Goal: Transaction & Acquisition: Purchase product/service

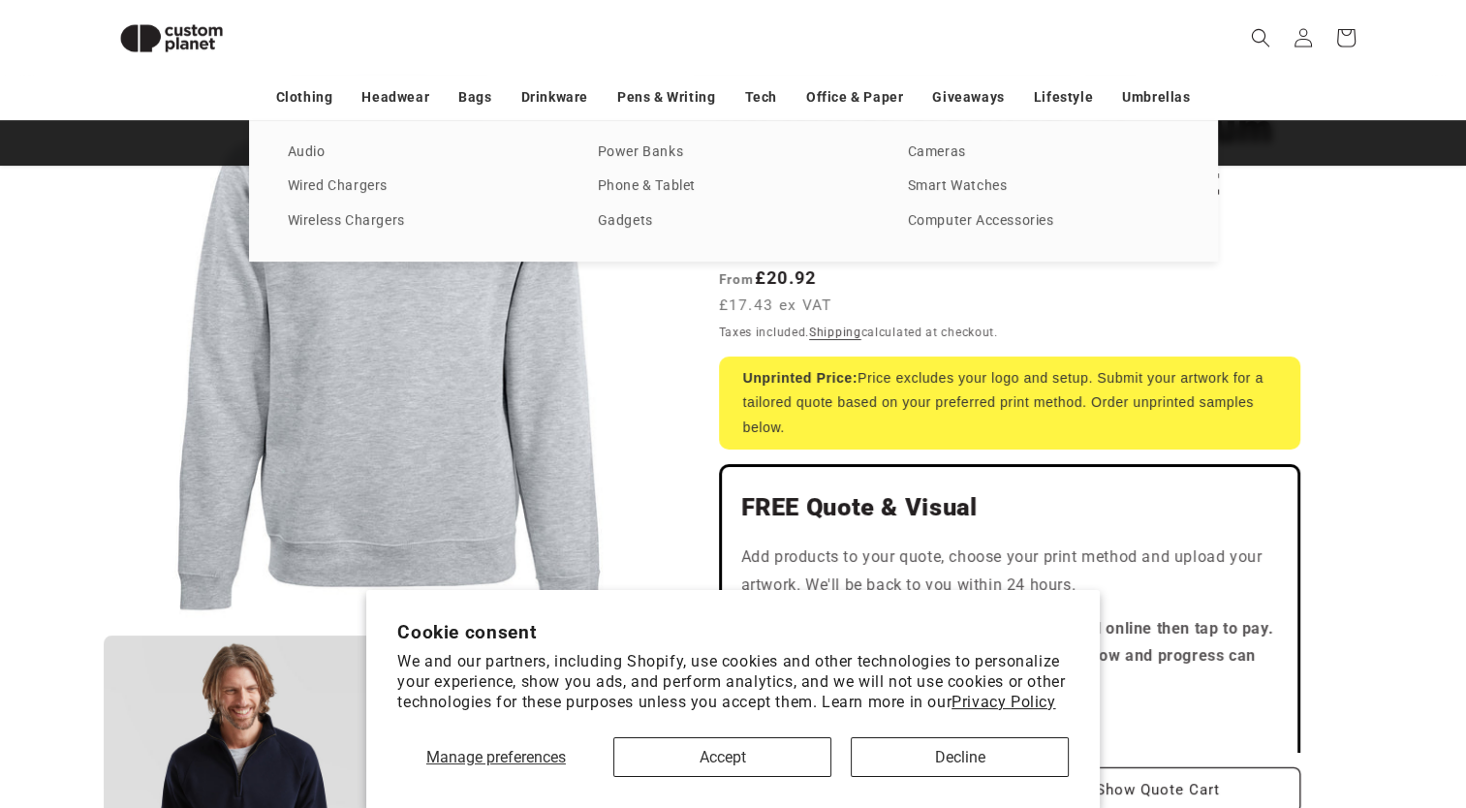
scroll to position [211, 0]
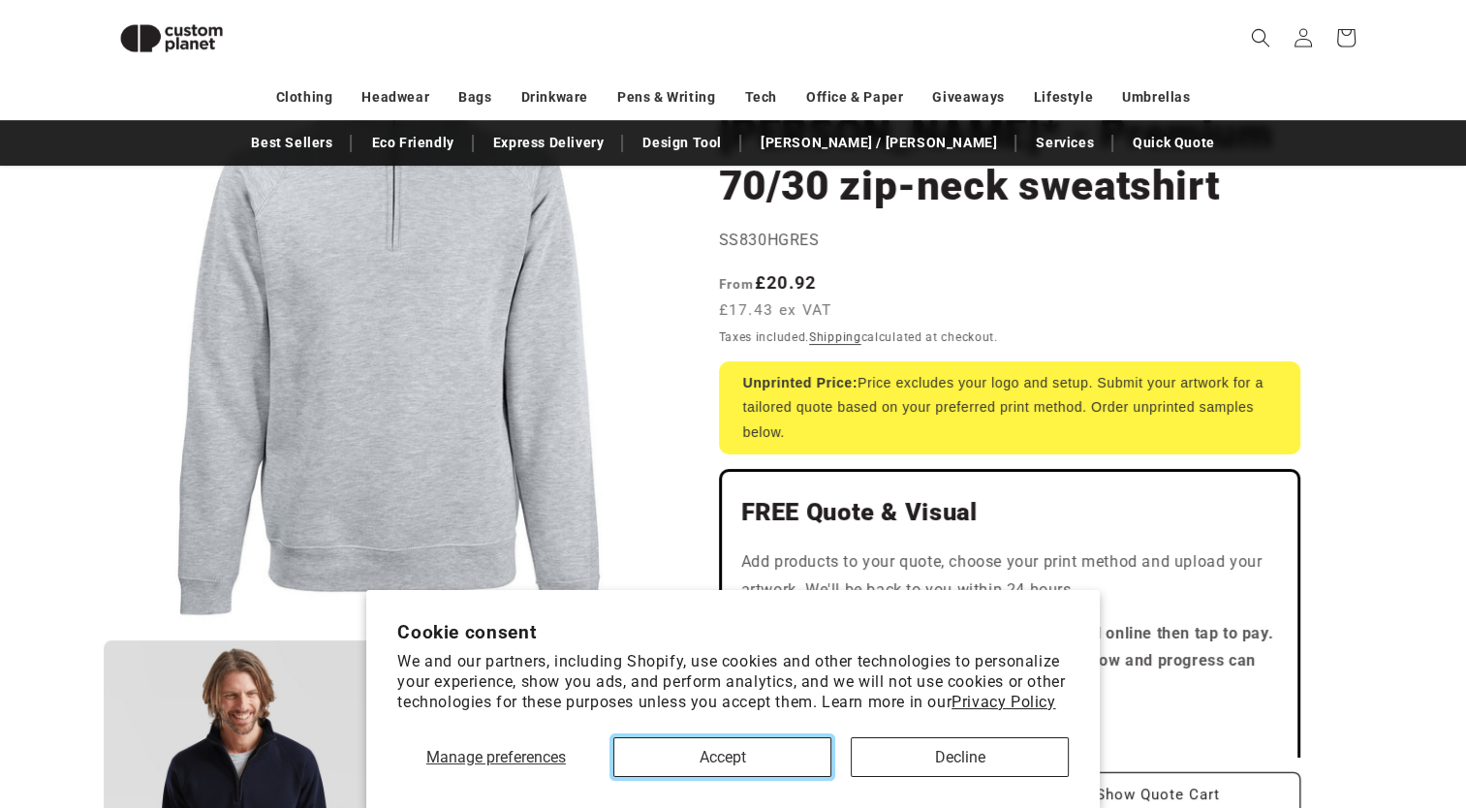
click at [789, 752] on button "Accept" at bounding box center [722, 757] width 218 height 40
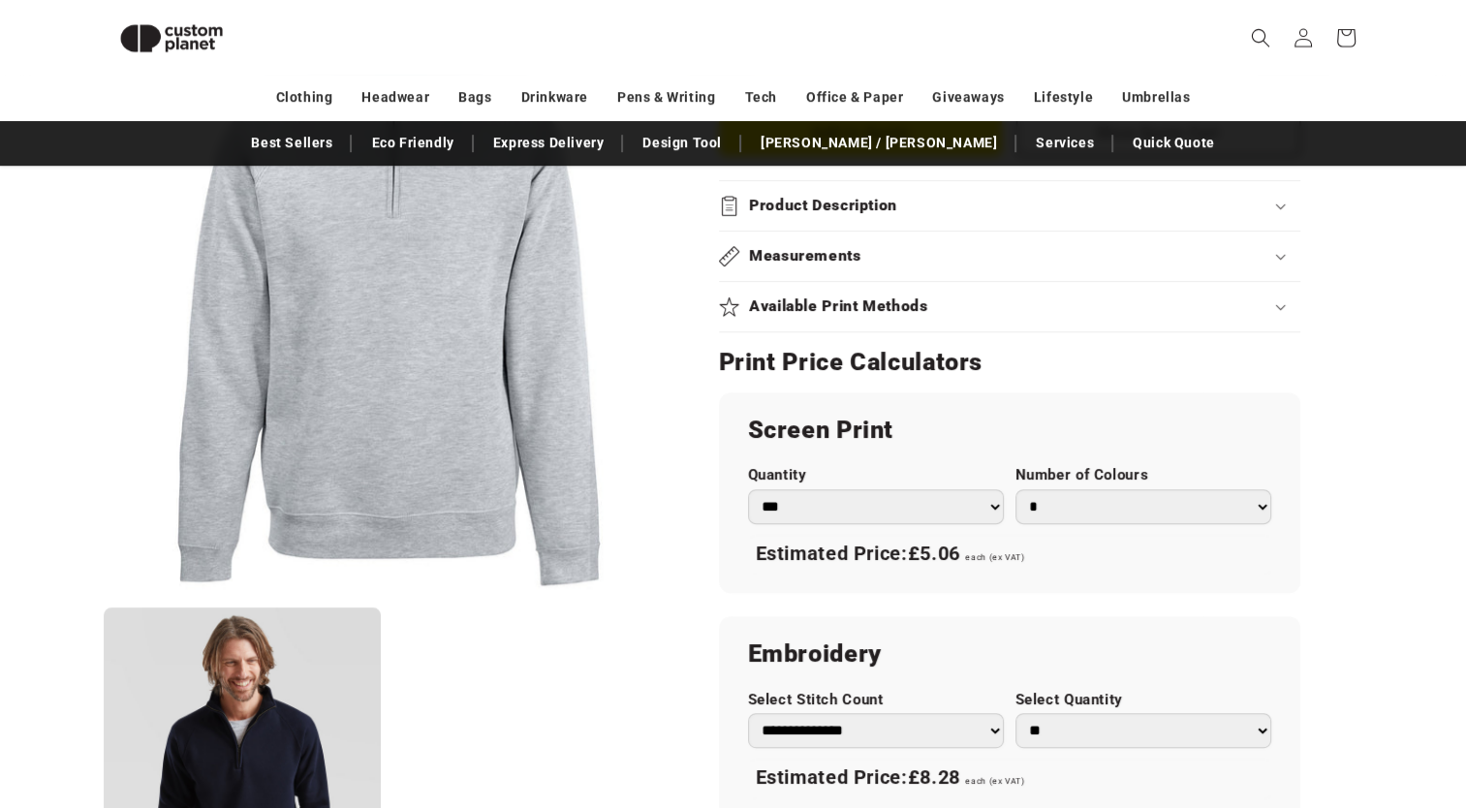
scroll to position [892, 0]
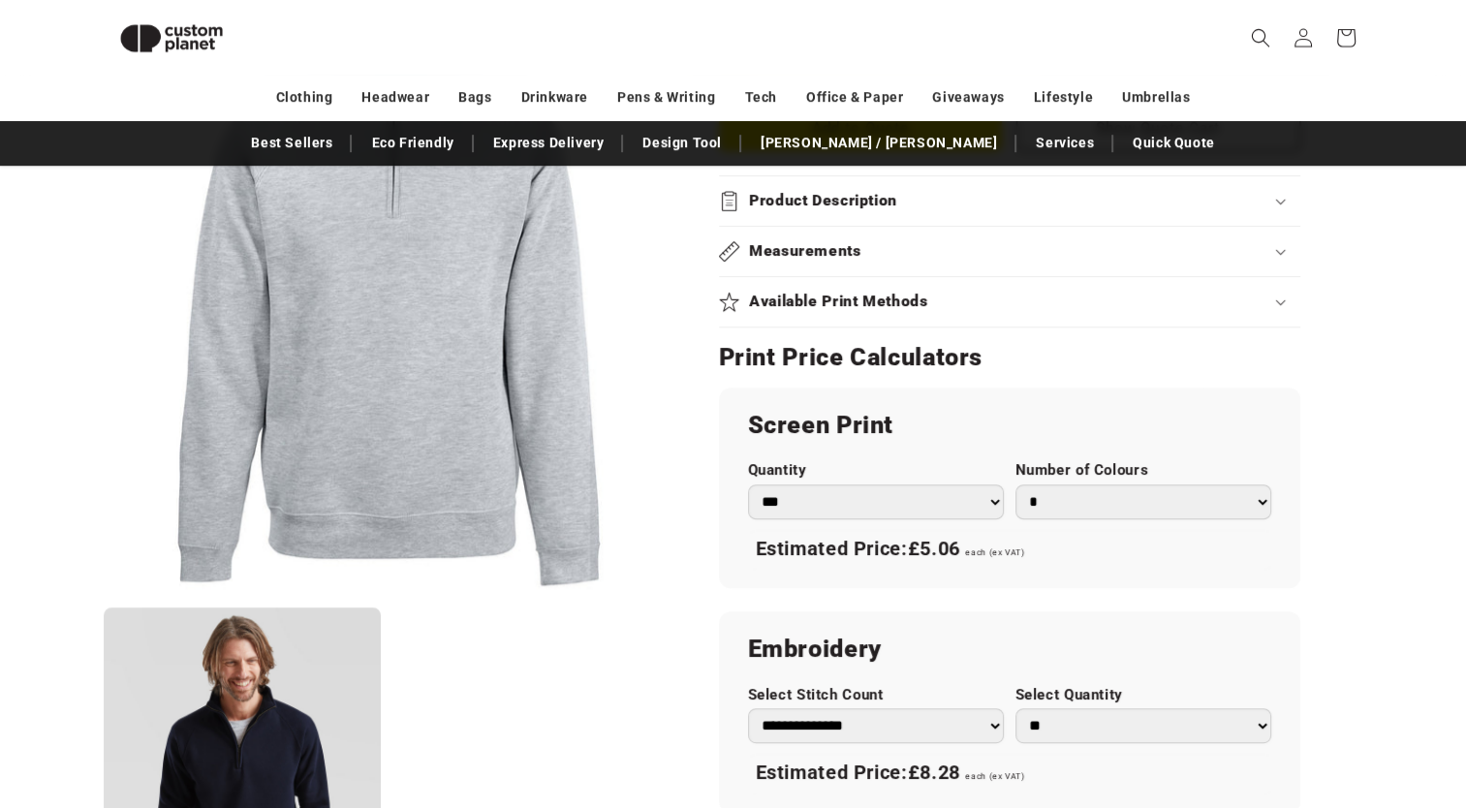
click at [818, 292] on h2 "Available Print Methods" at bounding box center [838, 302] width 179 height 20
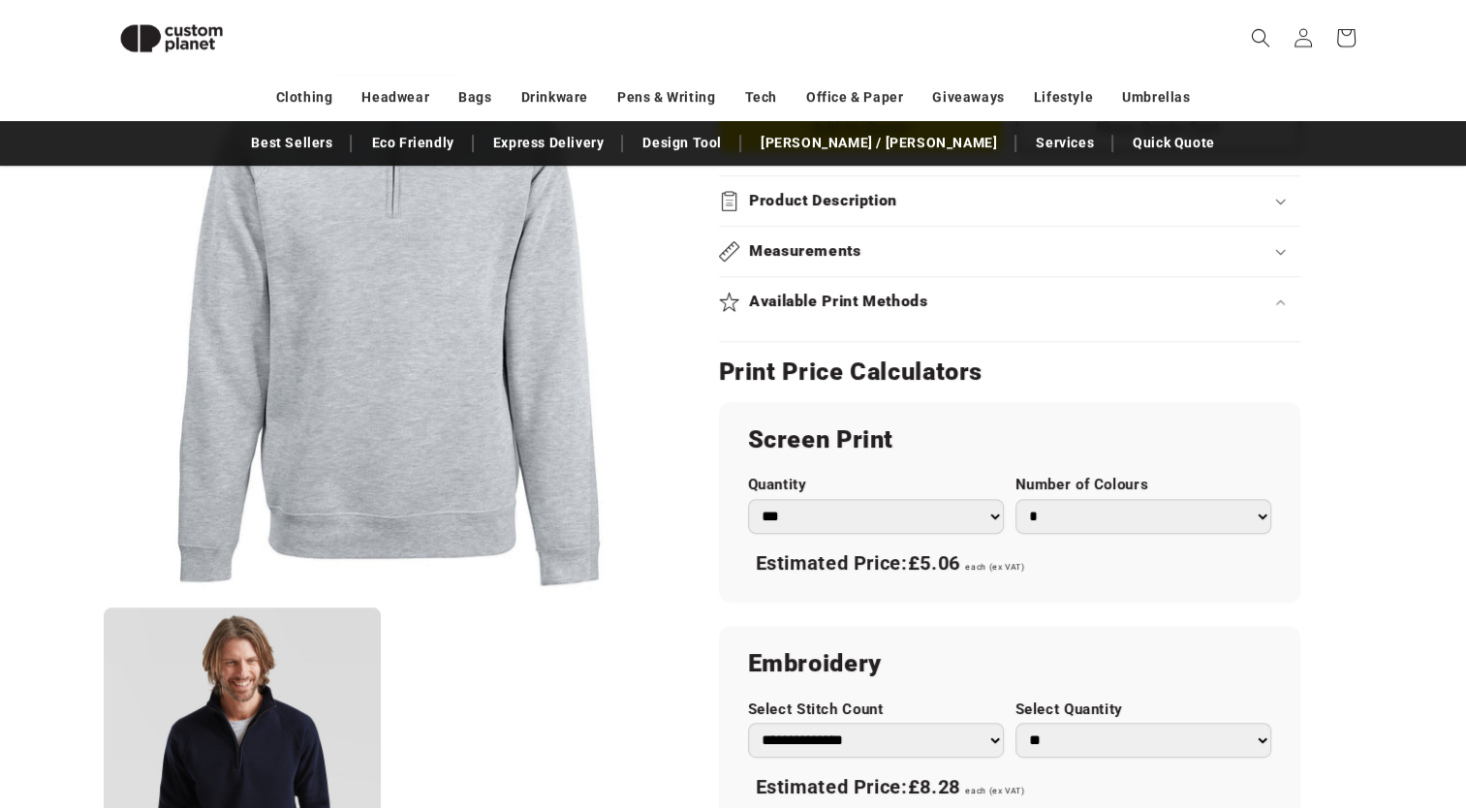
click at [972, 295] on div "Available Print Methods" at bounding box center [1009, 302] width 581 height 20
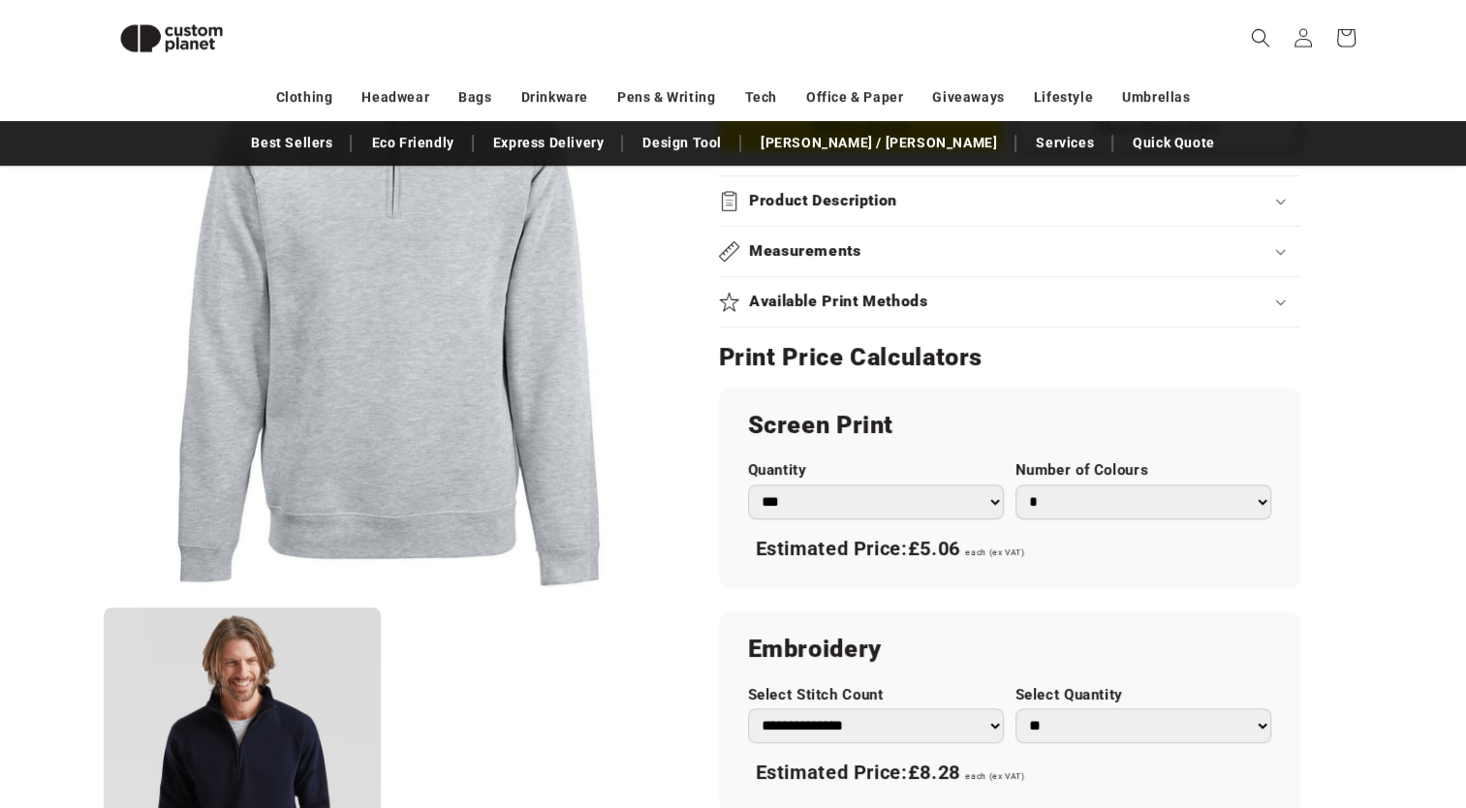
click at [972, 295] on div "Available Print Methods" at bounding box center [1009, 302] width 581 height 20
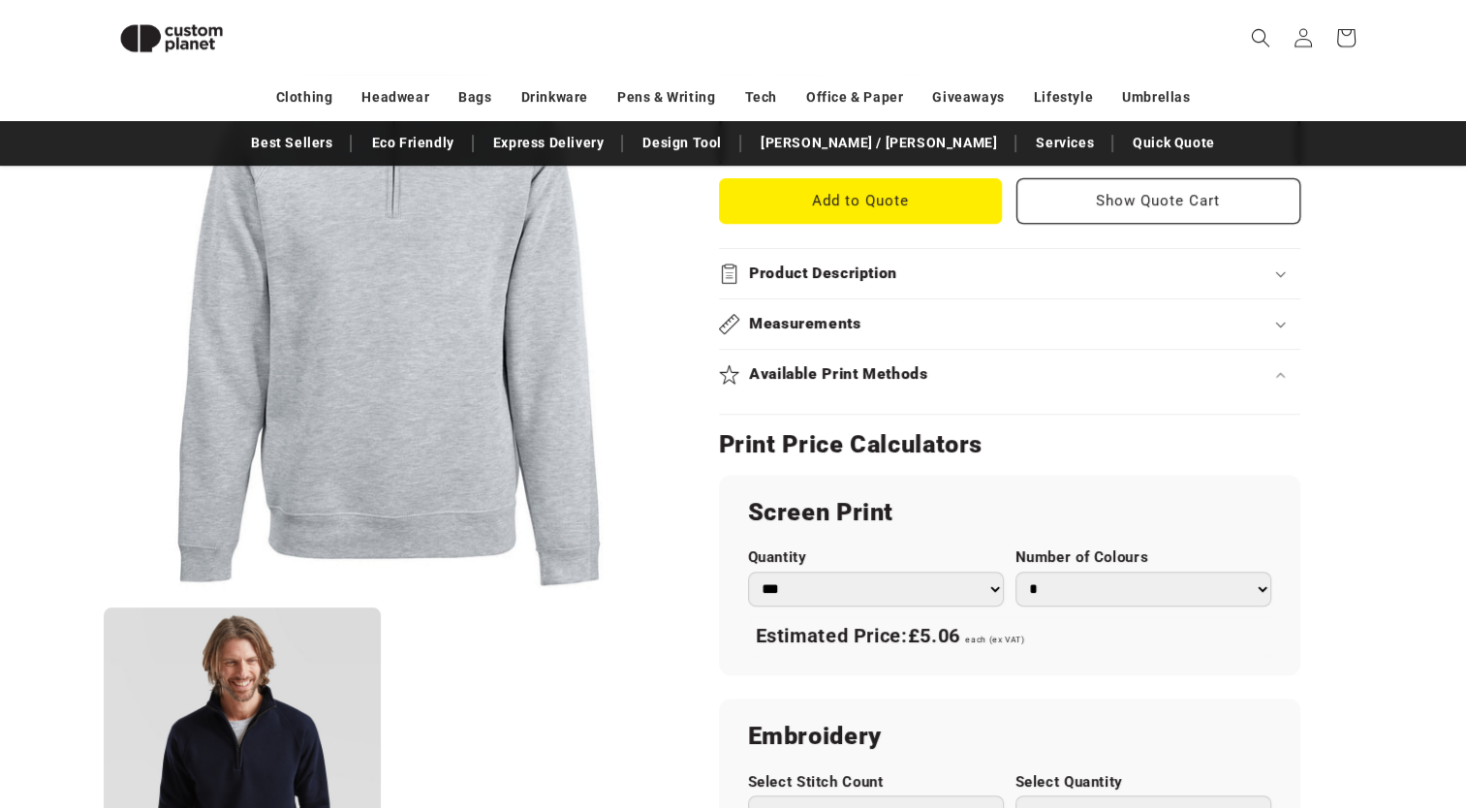
scroll to position [824, 0]
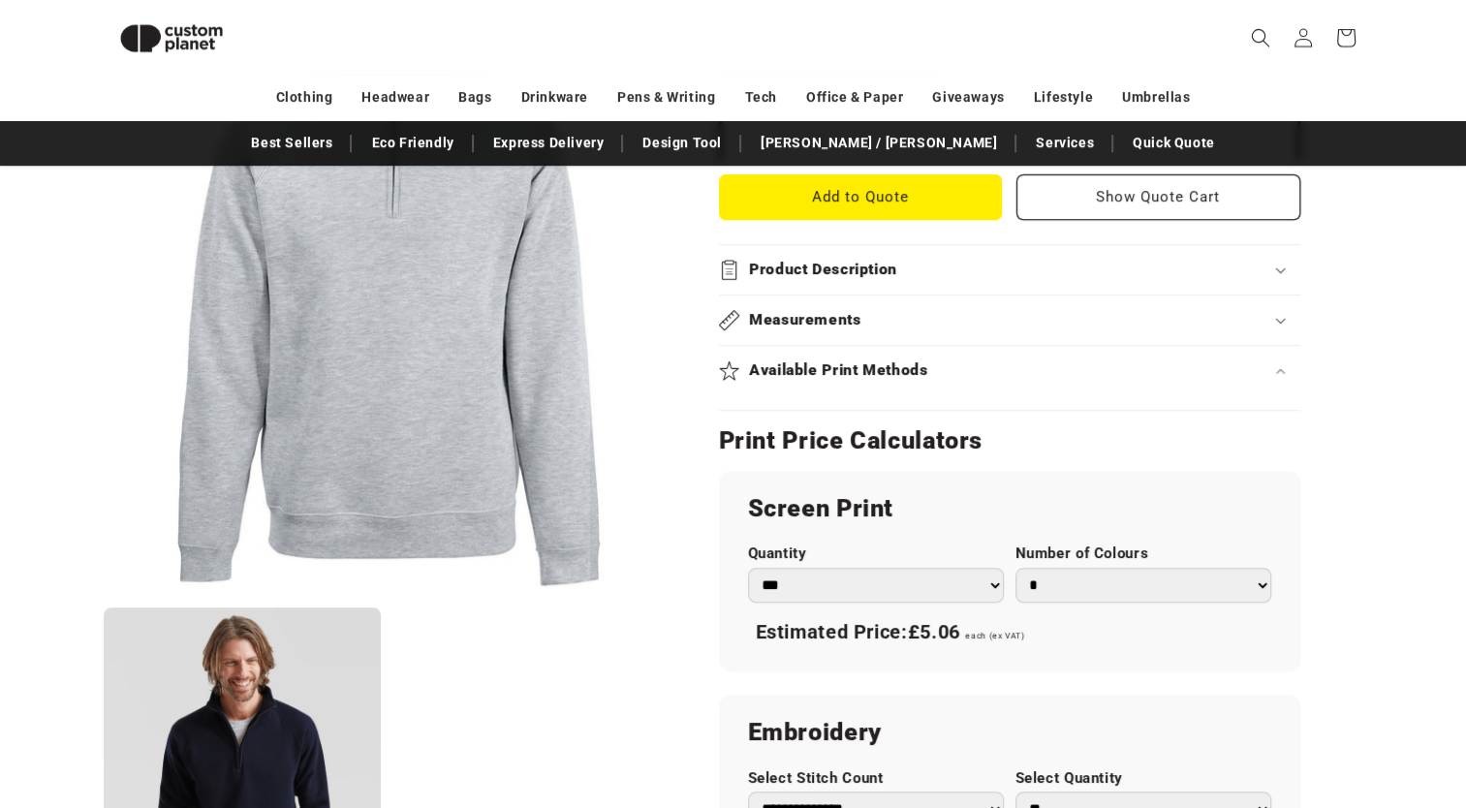
click at [1073, 357] on summary "Available Print Methods" at bounding box center [1009, 370] width 581 height 49
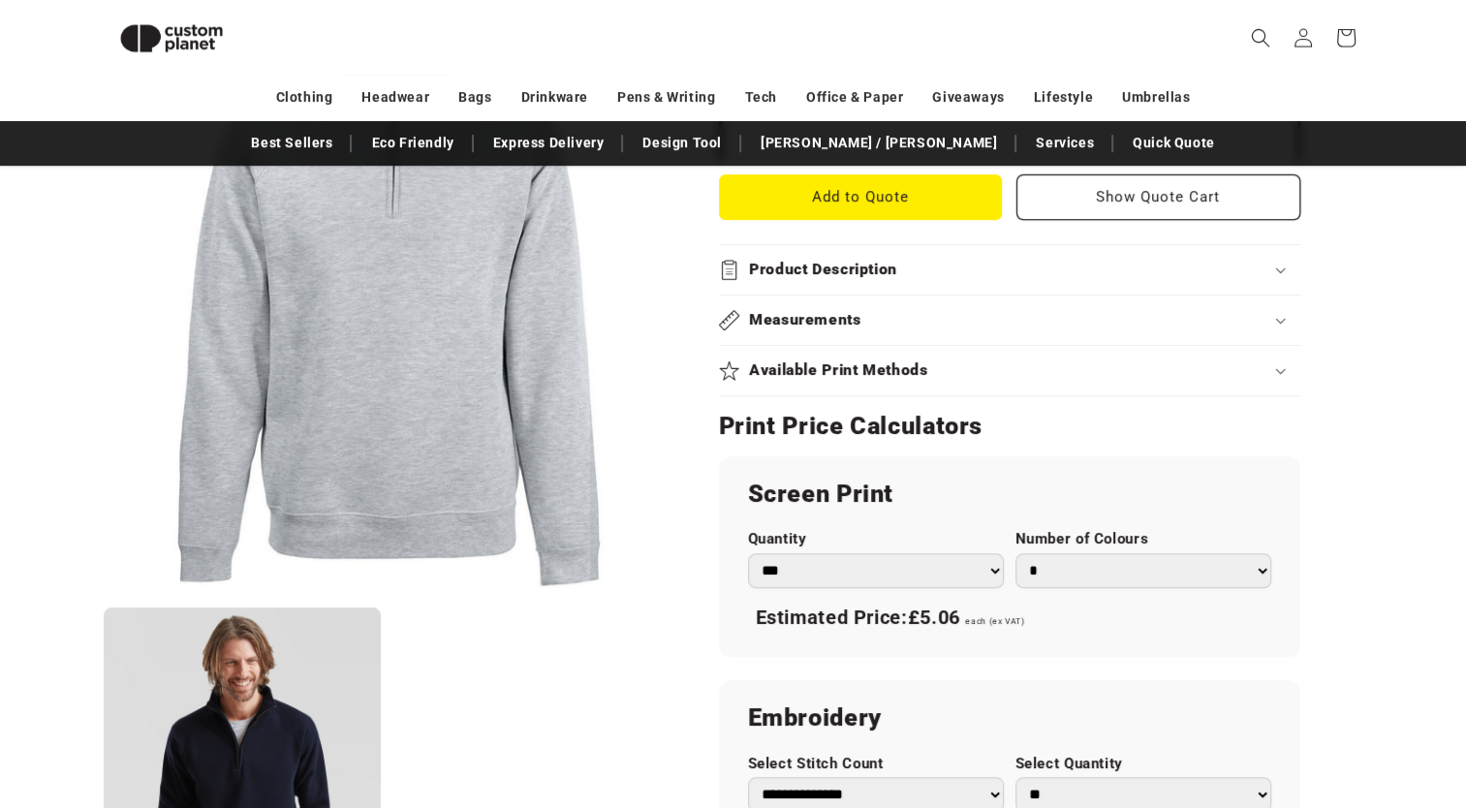
click at [1073, 357] on summary "Available Print Methods" at bounding box center [1009, 370] width 581 height 49
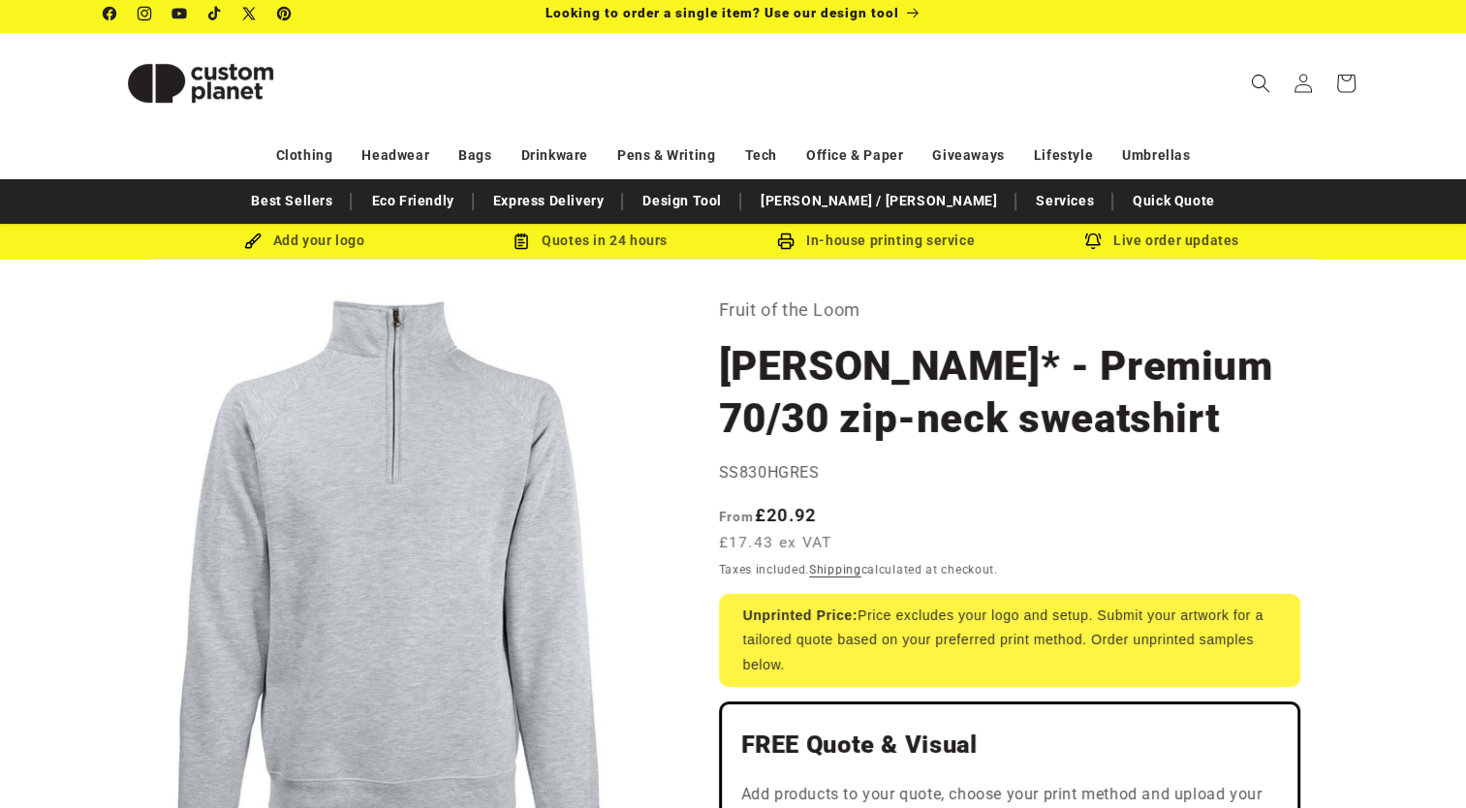
scroll to position [0, 0]
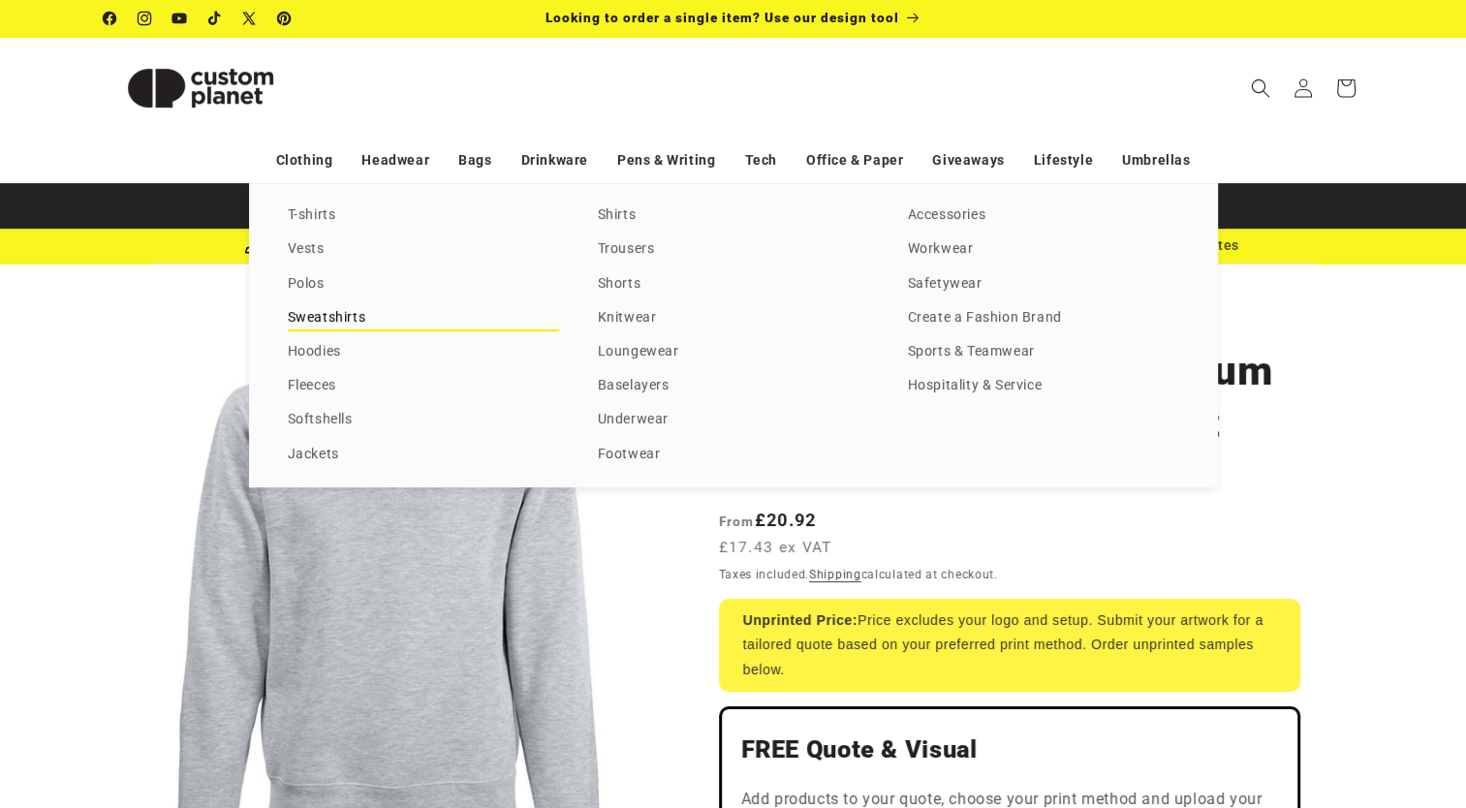
click at [314, 312] on link "Sweatshirts" at bounding box center [423, 318] width 271 height 26
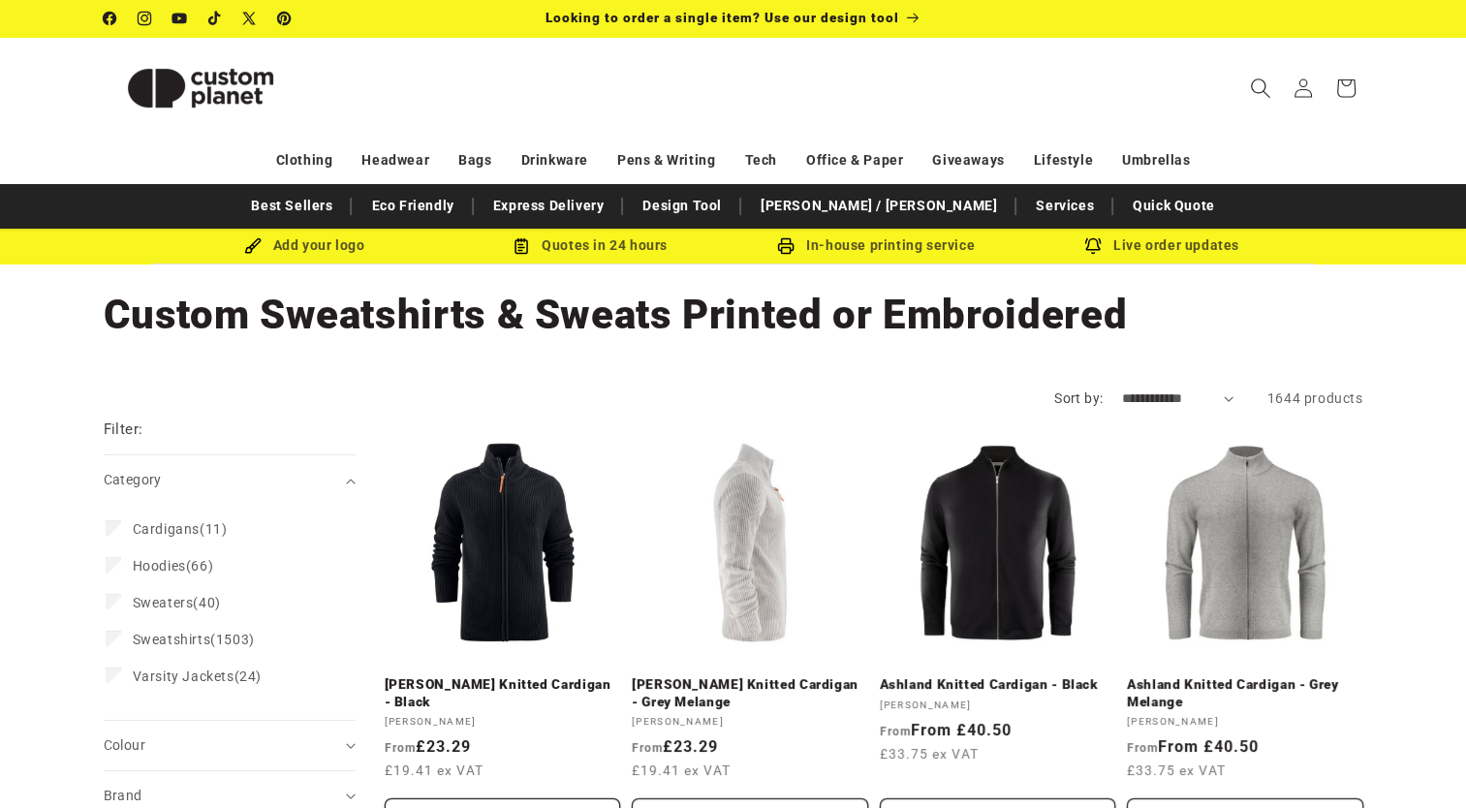
click at [1260, 94] on icon "Search" at bounding box center [1260, 88] width 20 height 20
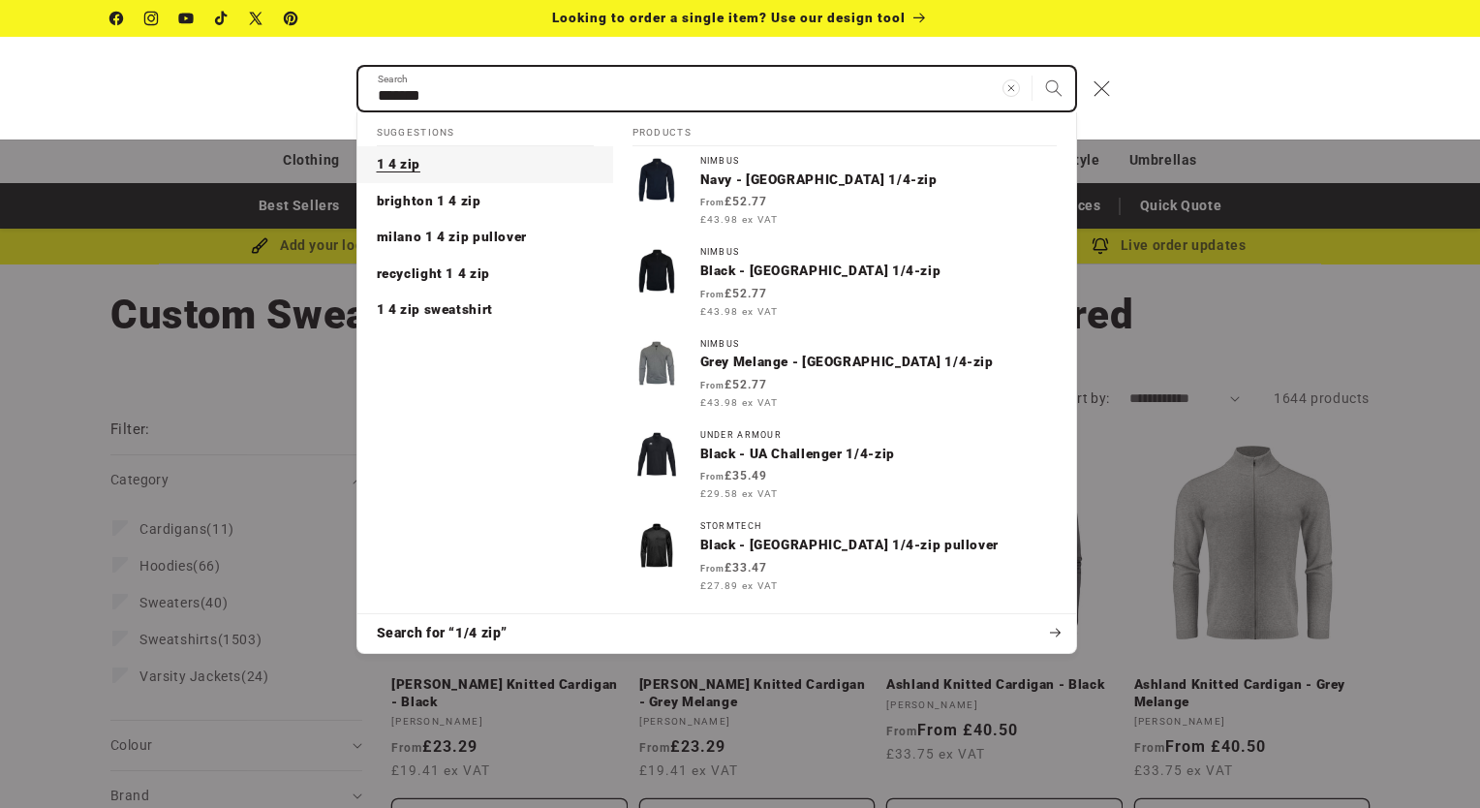
type input "*******"
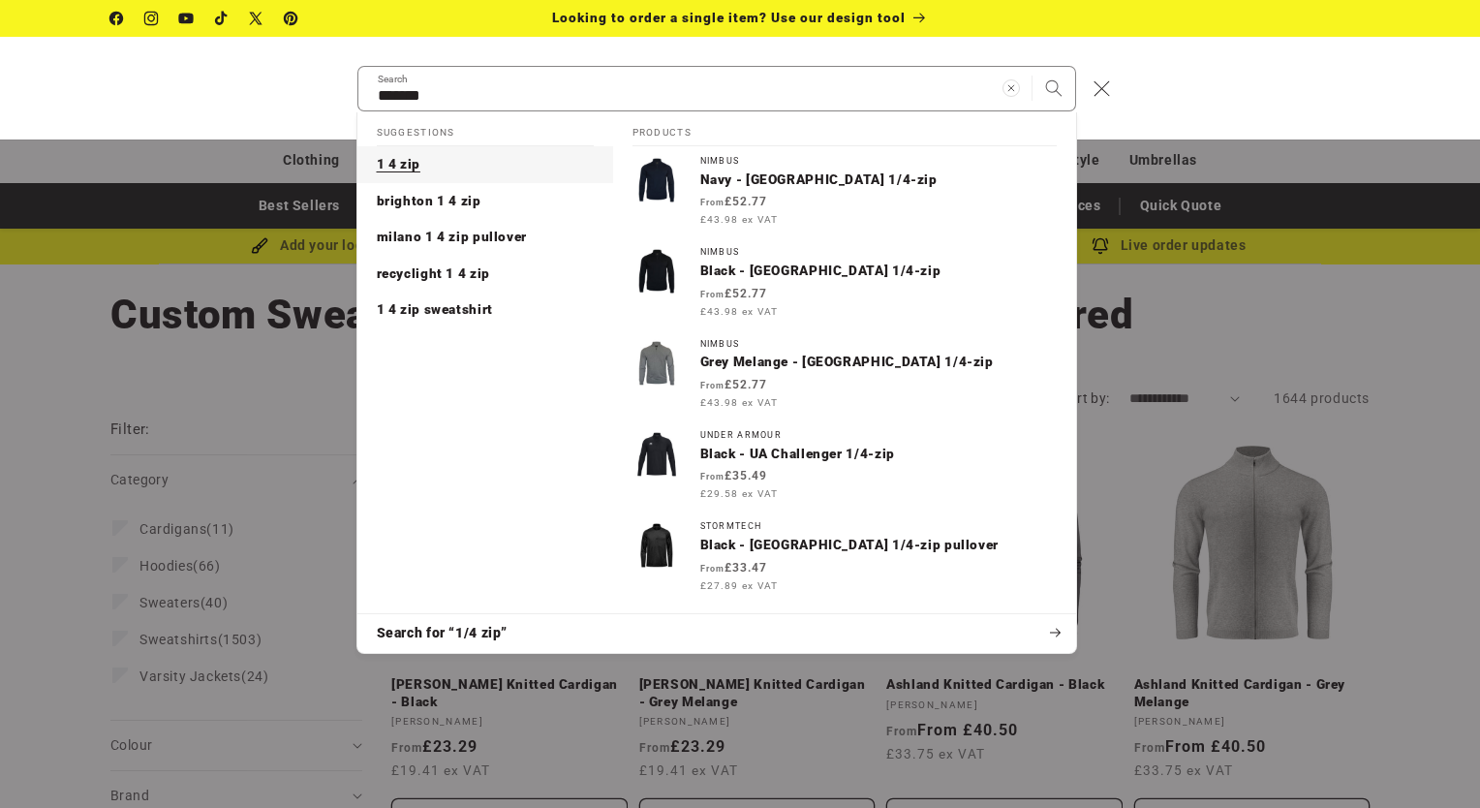
click at [405, 163] on span "1 4 zip" at bounding box center [399, 164] width 44 height 16
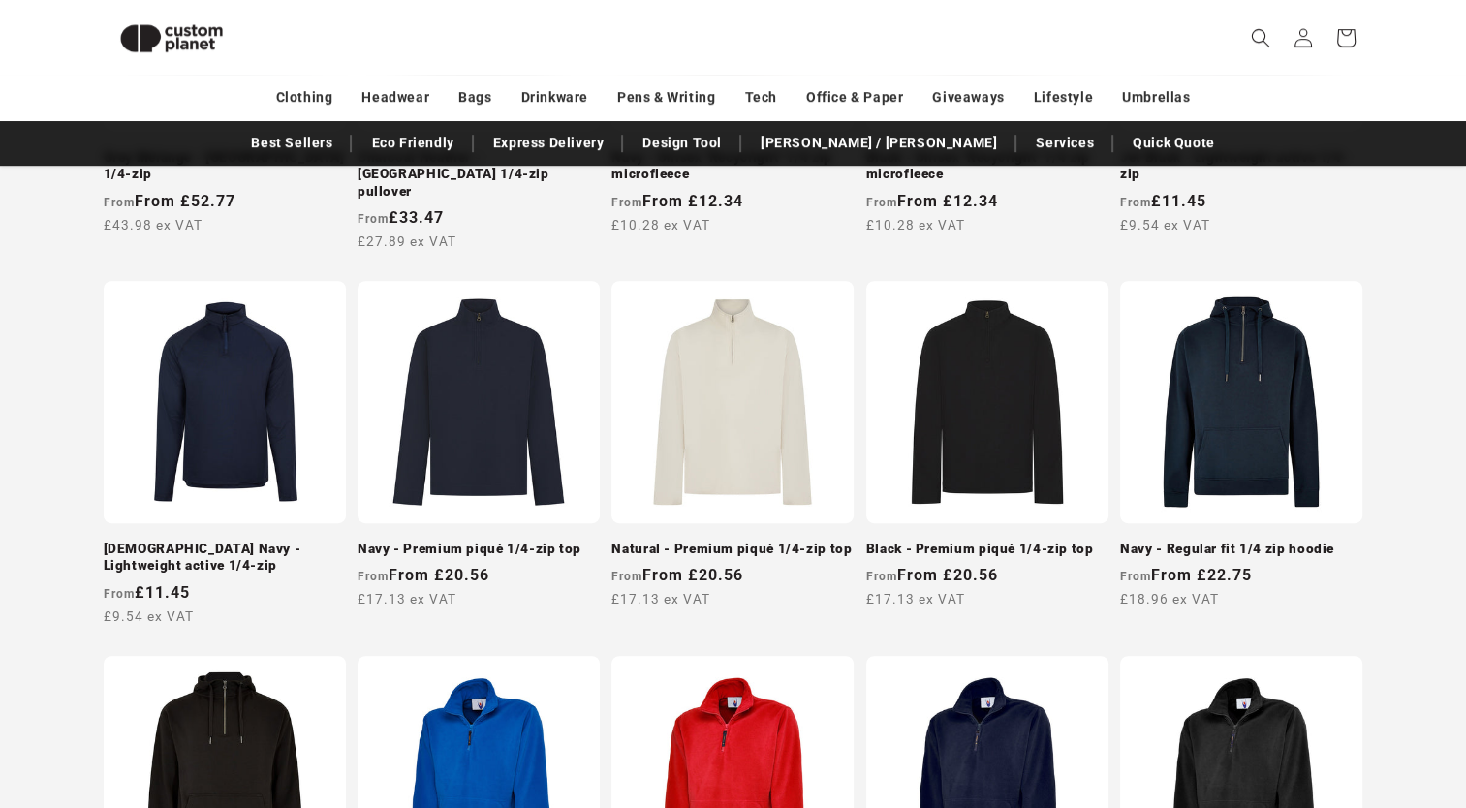
scroll to position [1000, 0]
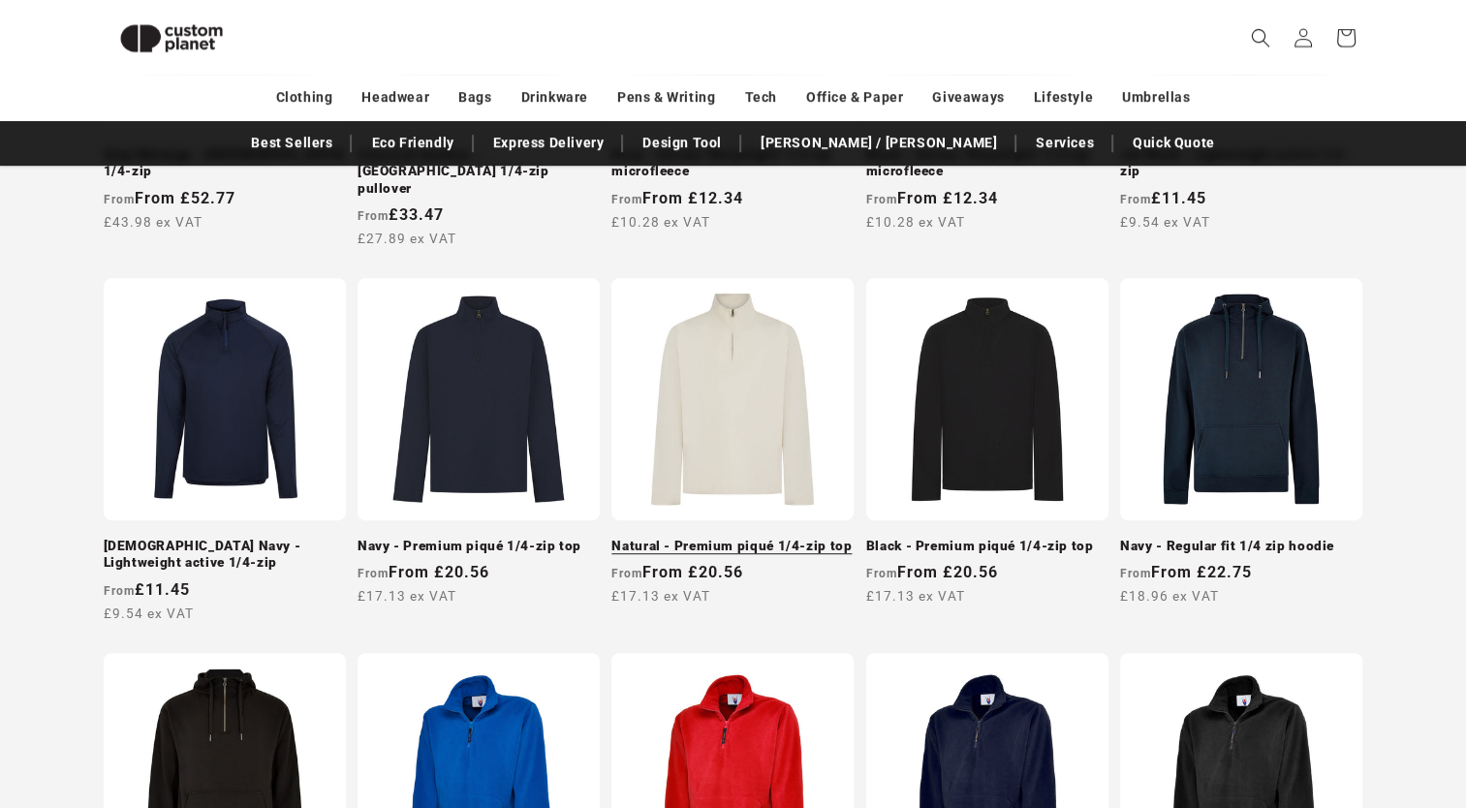
click at [700, 538] on link "Natural - Premium piqué 1/4-zip top" at bounding box center [732, 546] width 242 height 17
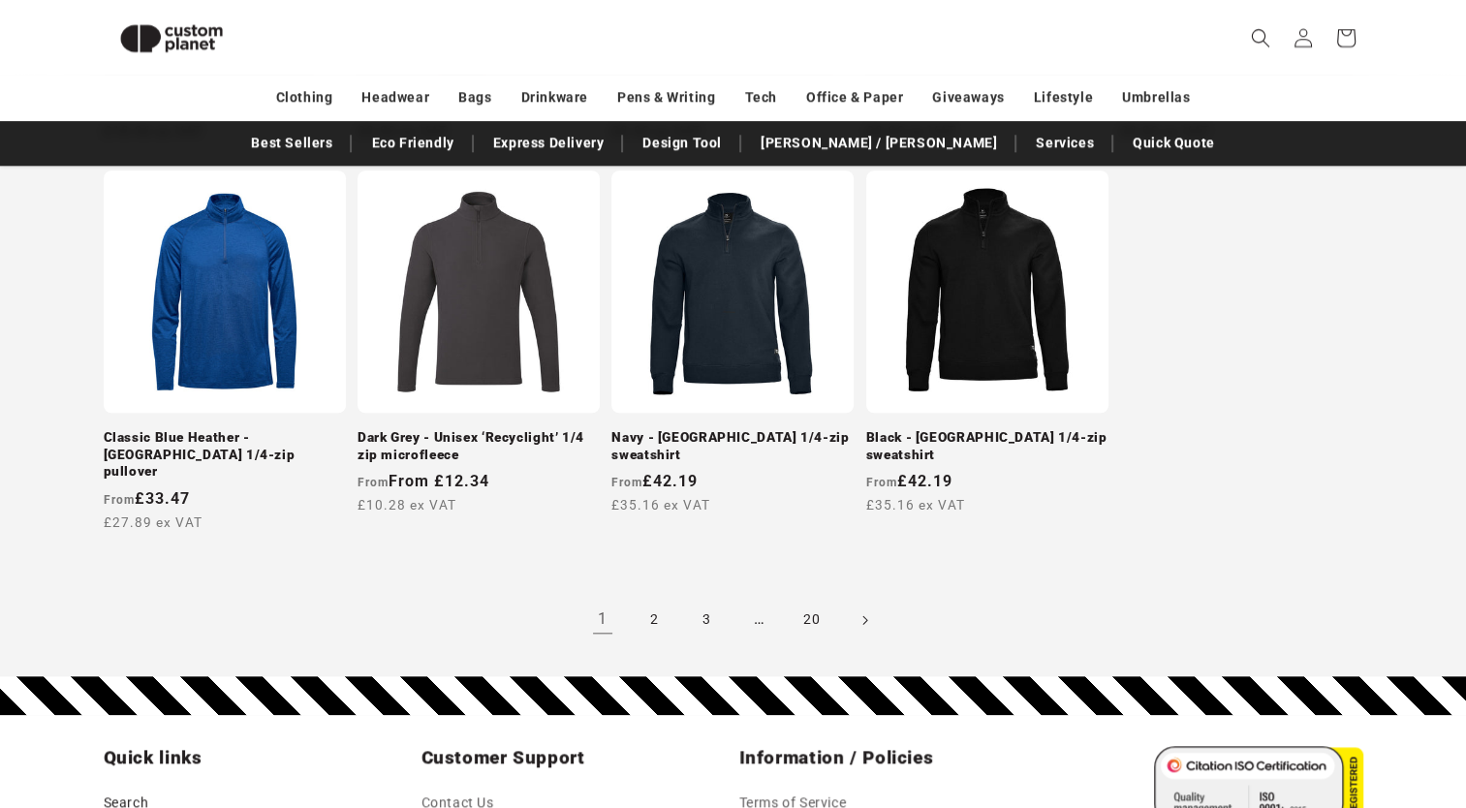
scroll to position [1845, 0]
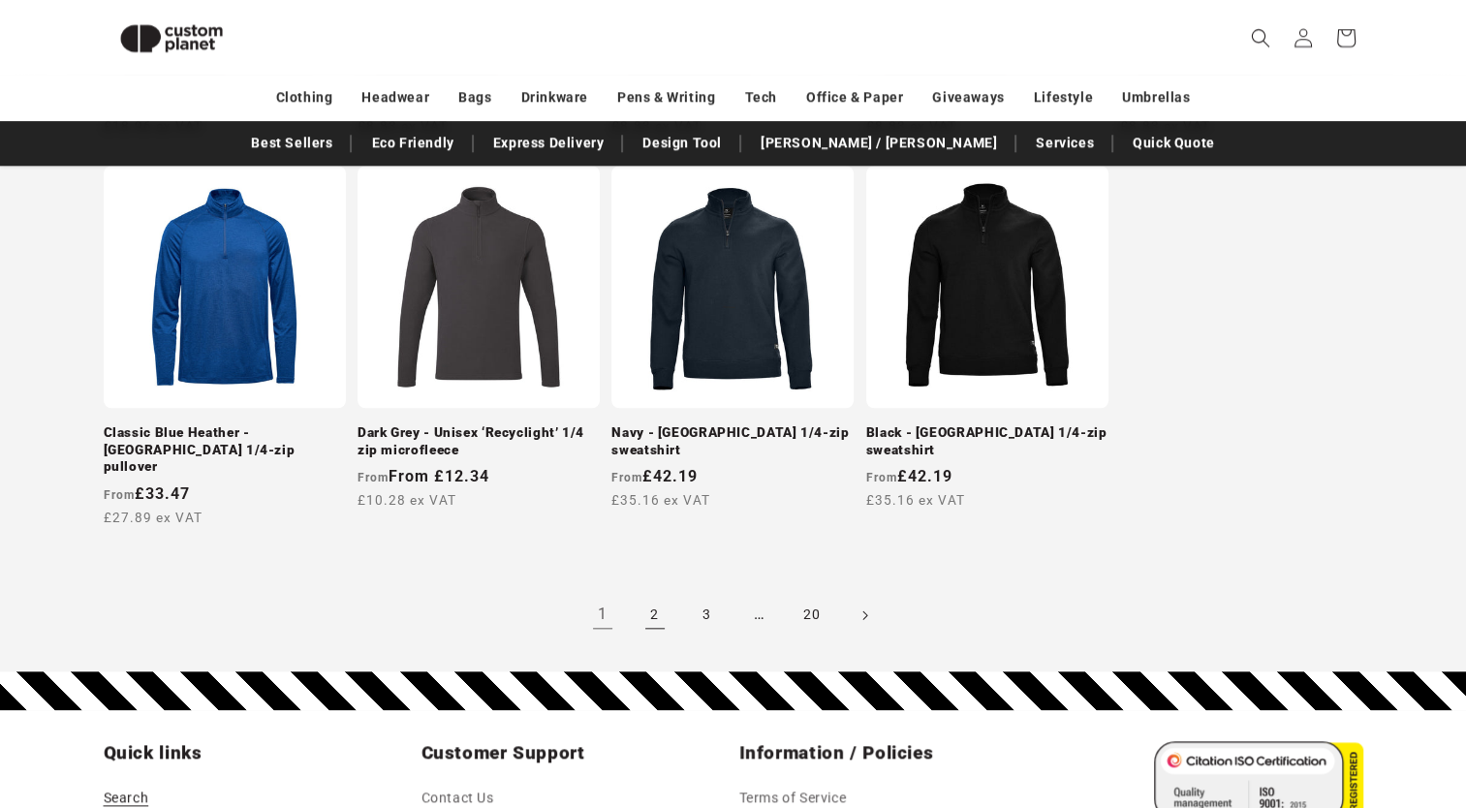
click at [655, 594] on link "2" at bounding box center [655, 615] width 43 height 43
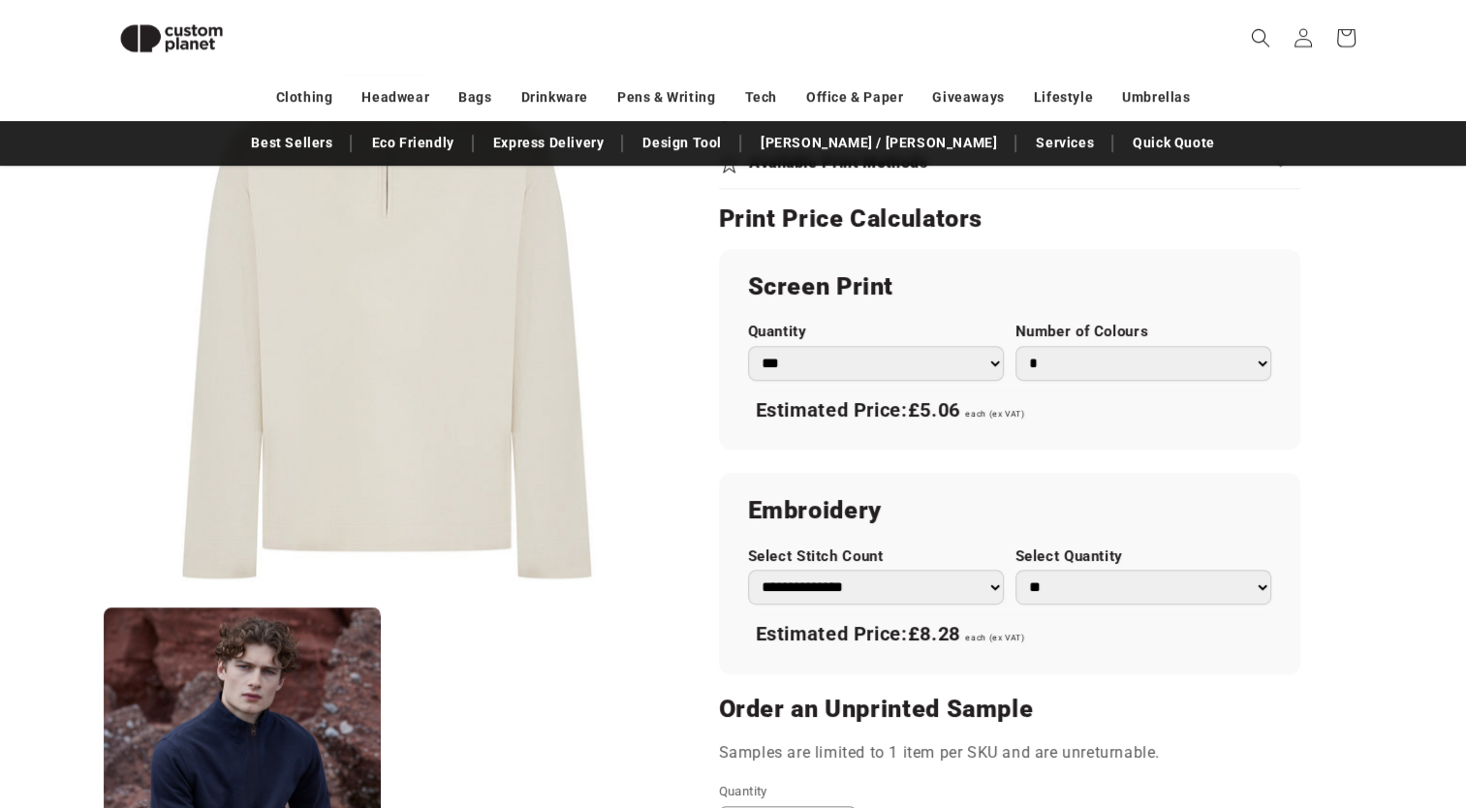
scroll to position [1030, 0]
click at [918, 600] on select "**********" at bounding box center [876, 588] width 256 height 35
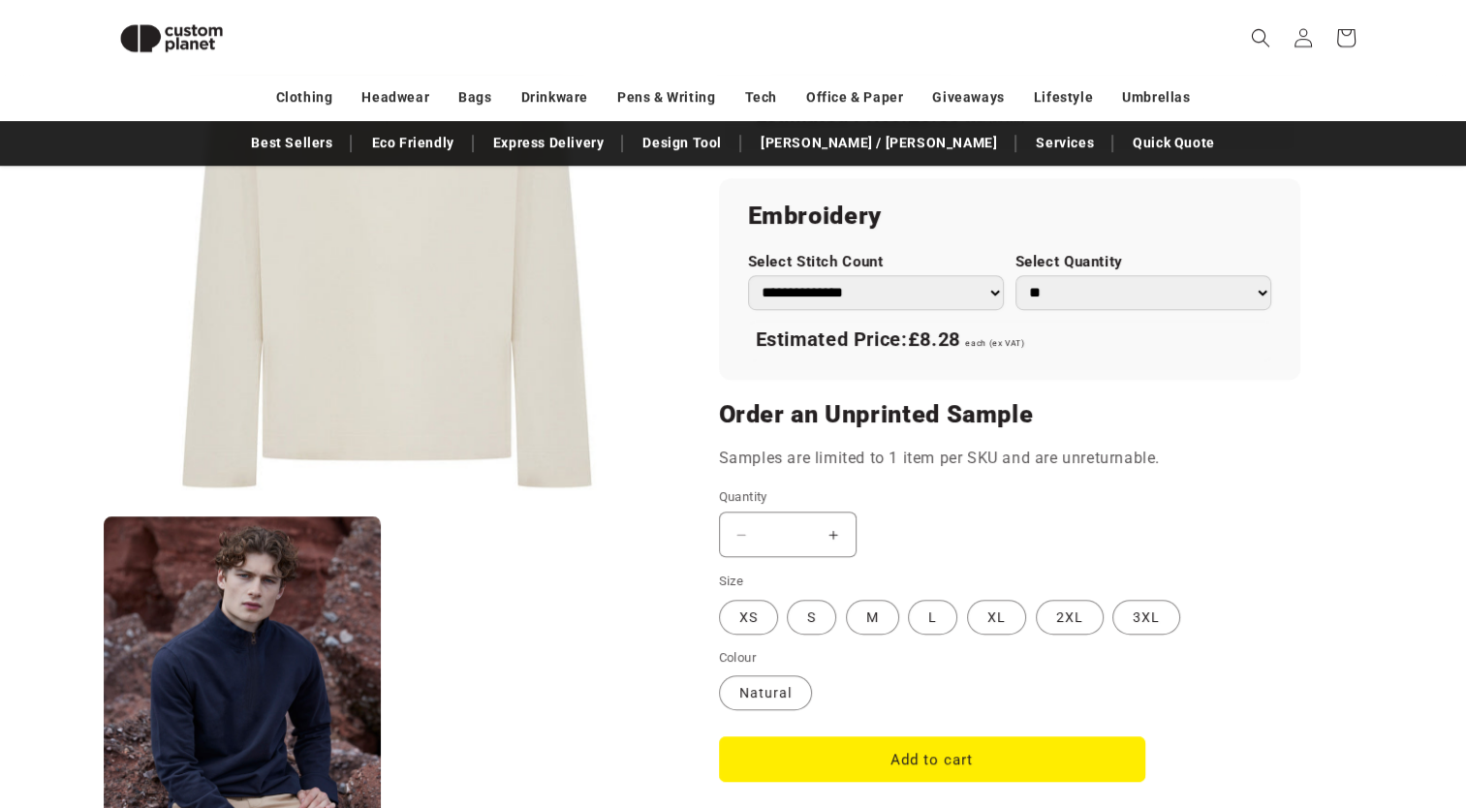
scroll to position [1321, 0]
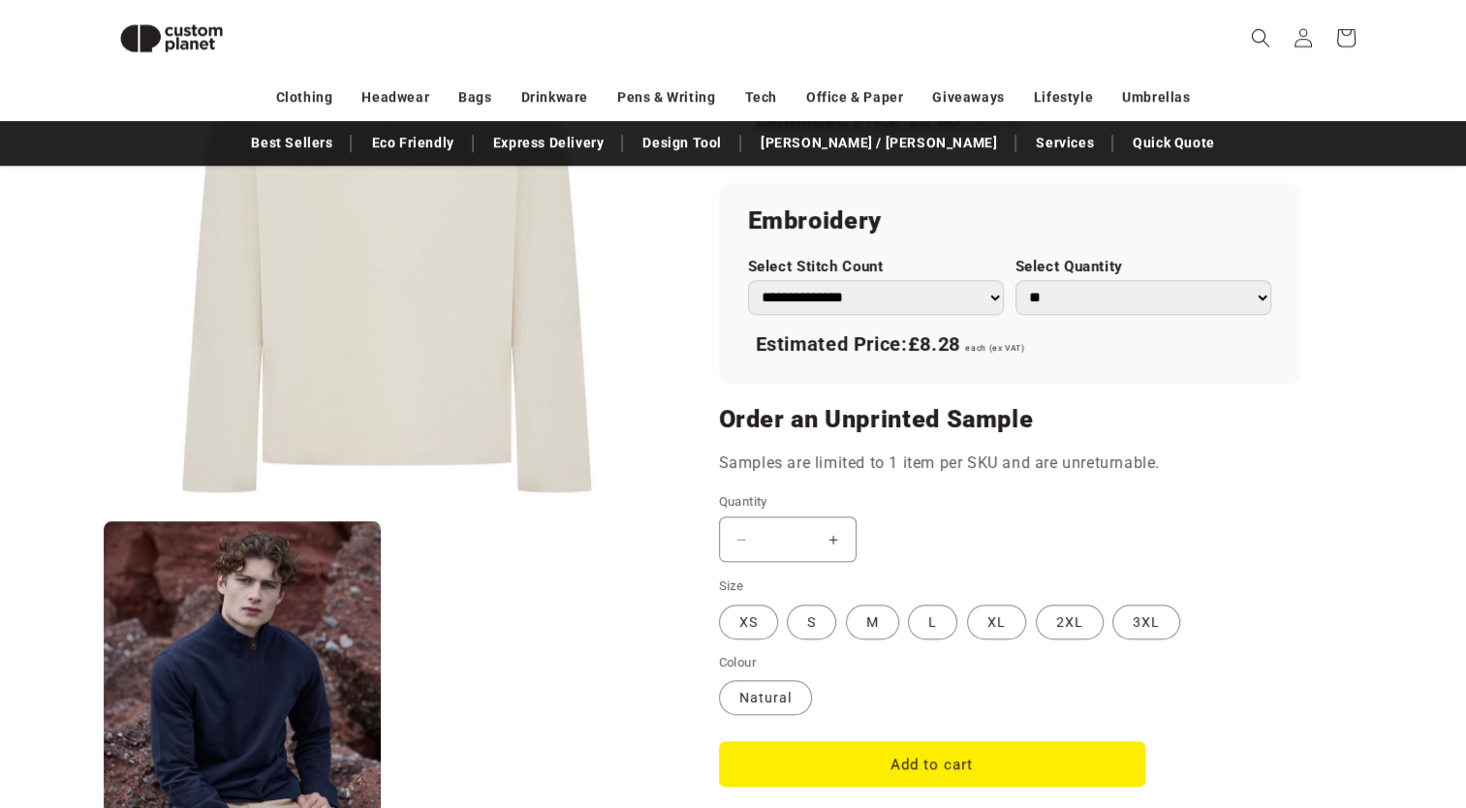
click at [882, 304] on select "**********" at bounding box center [876, 297] width 256 height 35
click at [748, 280] on select "**********" at bounding box center [876, 297] width 256 height 35
click at [845, 299] on select "**********" at bounding box center [876, 297] width 256 height 35
select select "*"
click at [748, 280] on select "**********" at bounding box center [876, 297] width 256 height 35
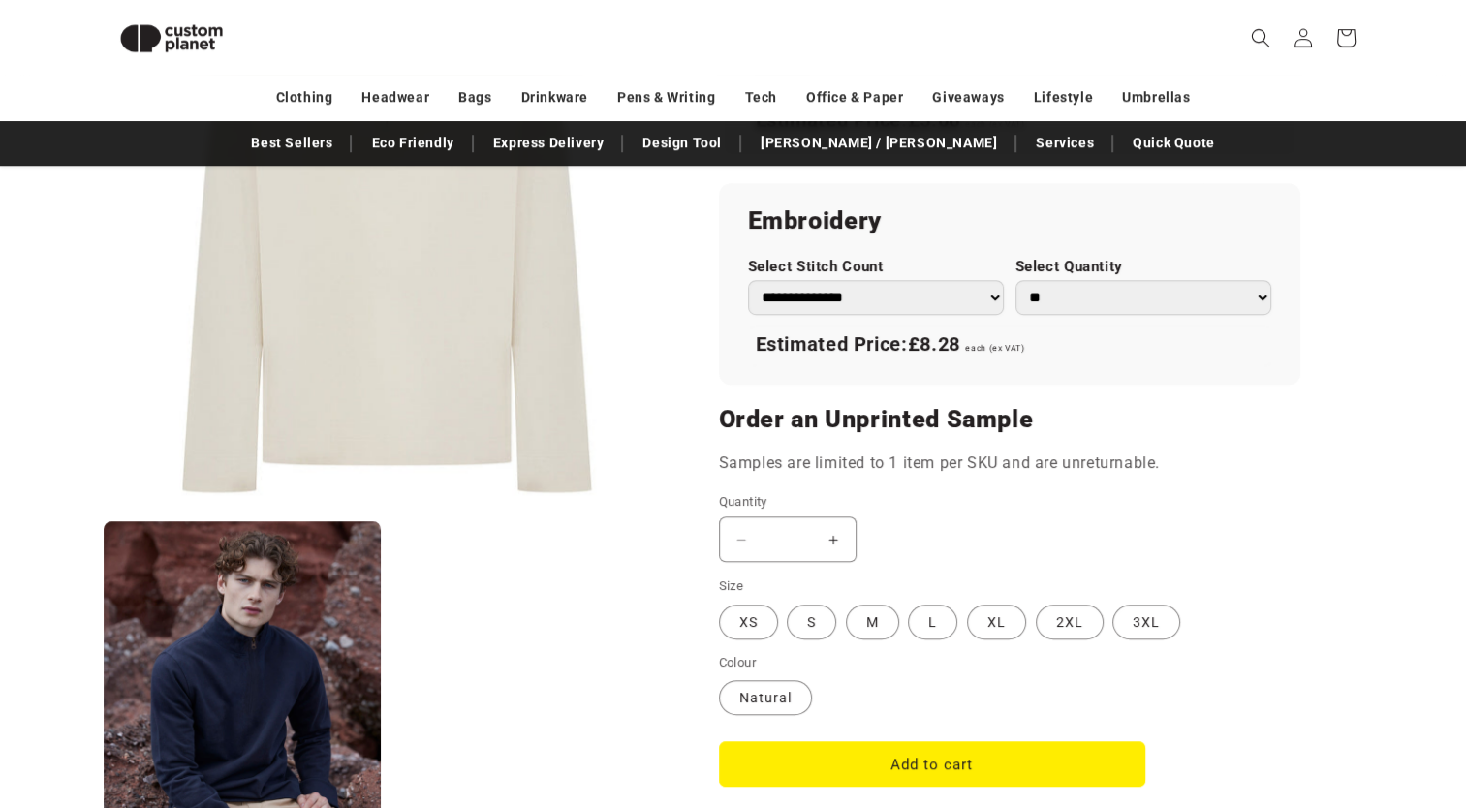
click at [1096, 281] on select "** ** *** *** *** **** **** ****" at bounding box center [1143, 297] width 256 height 35
select select "**"
click at [1015, 280] on select "** ** *** *** *** **** **** ****" at bounding box center [1143, 297] width 256 height 35
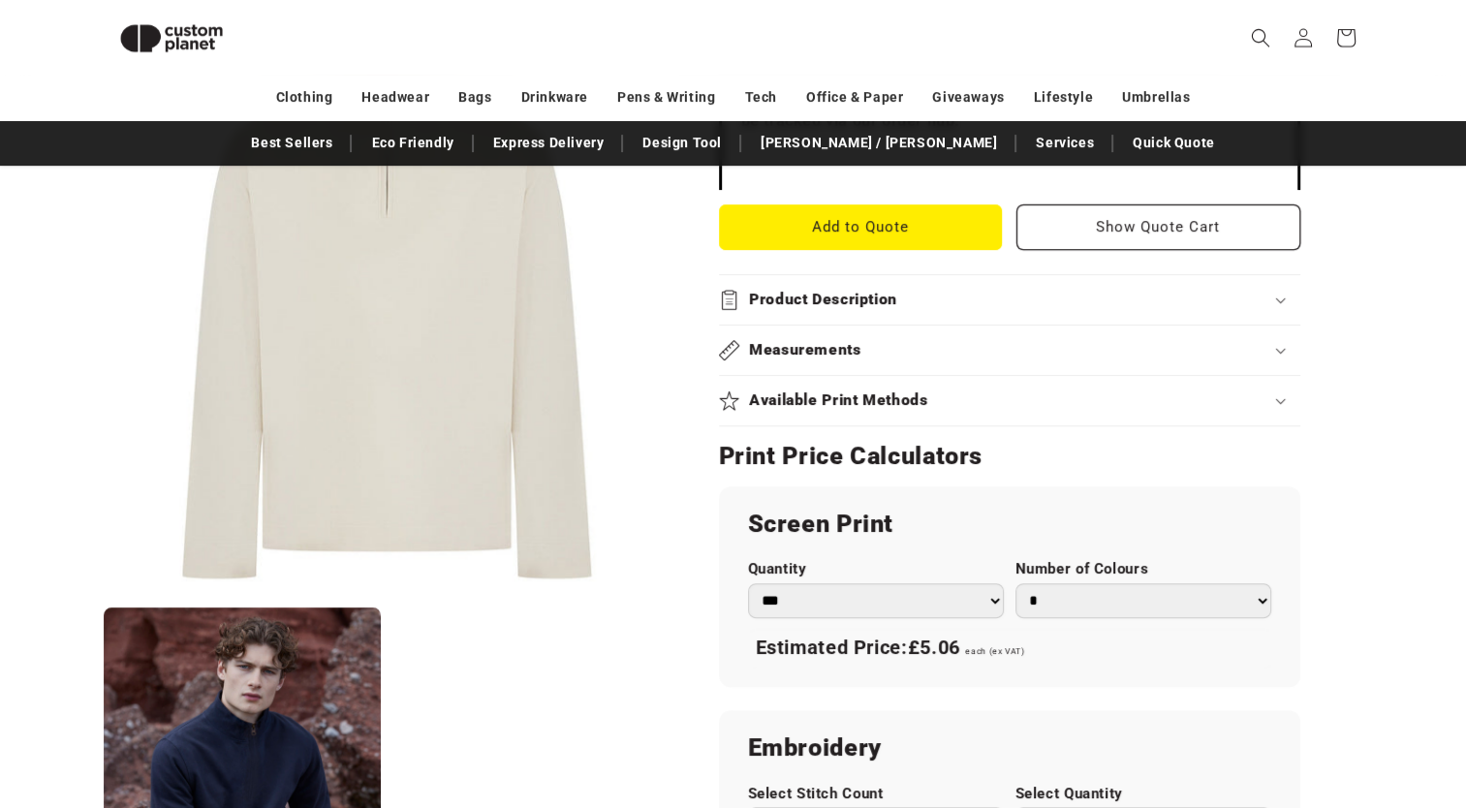
scroll to position [759, 0]
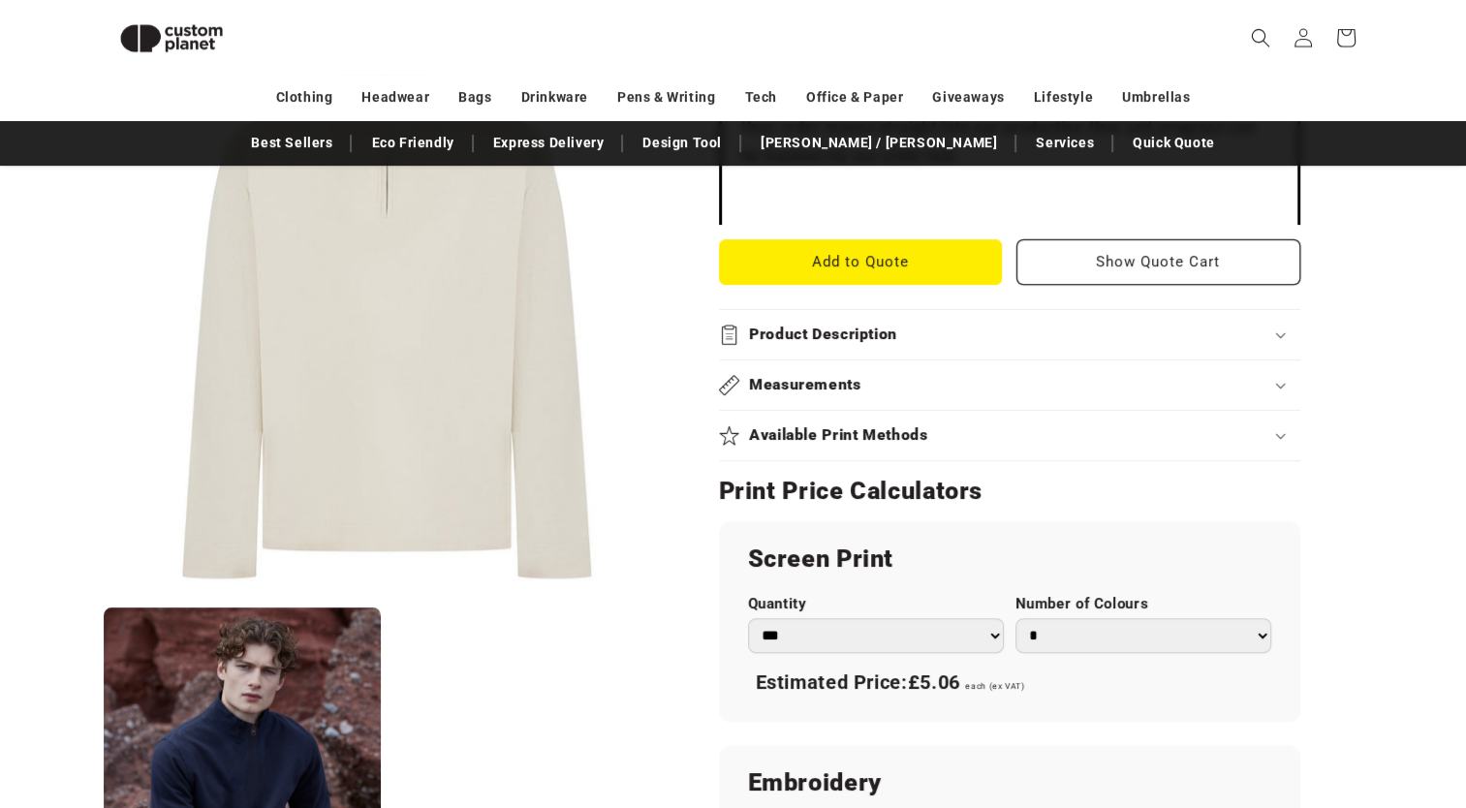
click at [972, 425] on div "Available Print Methods" at bounding box center [1009, 435] width 581 height 20
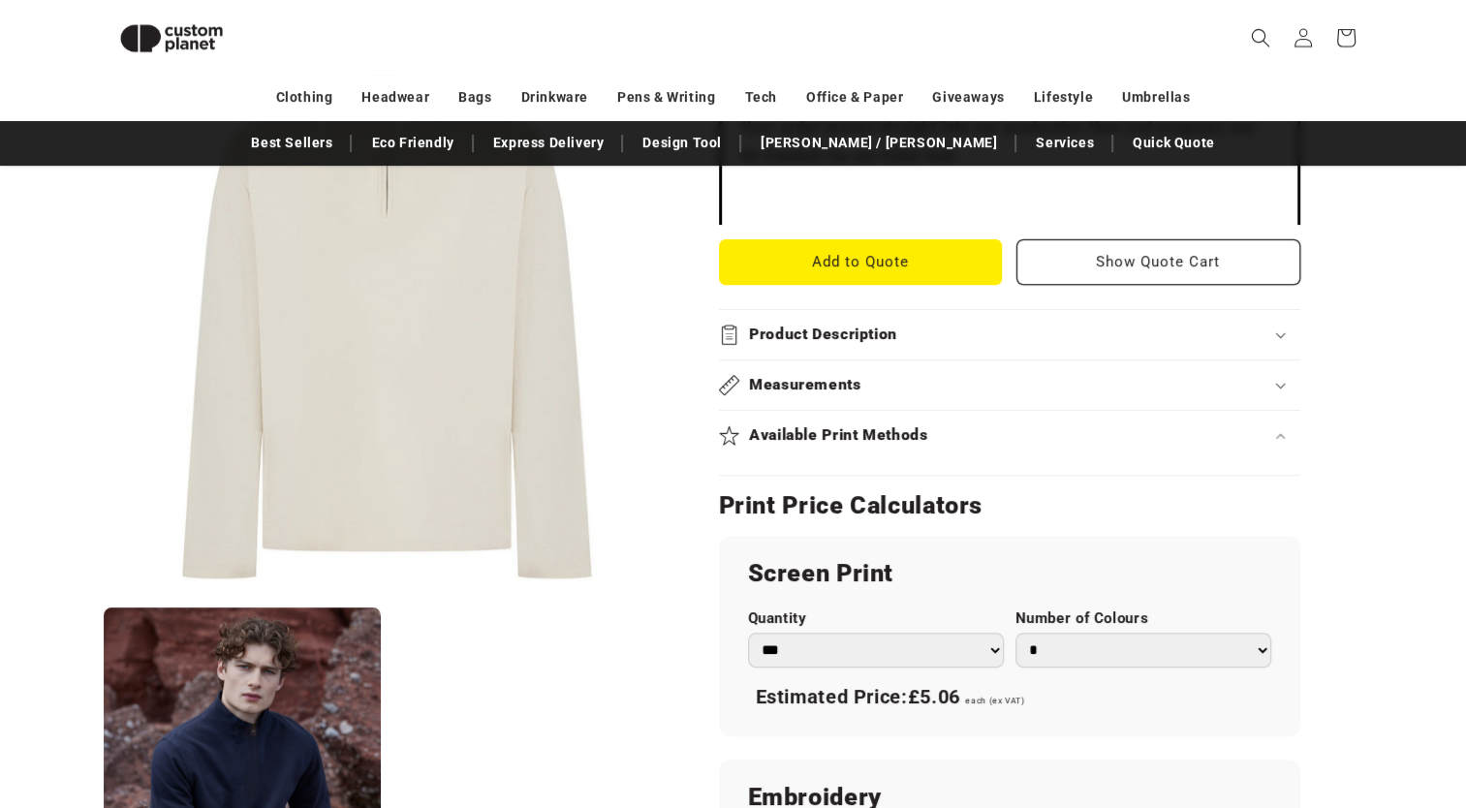
click at [972, 425] on div "Available Print Methods" at bounding box center [1009, 435] width 581 height 20
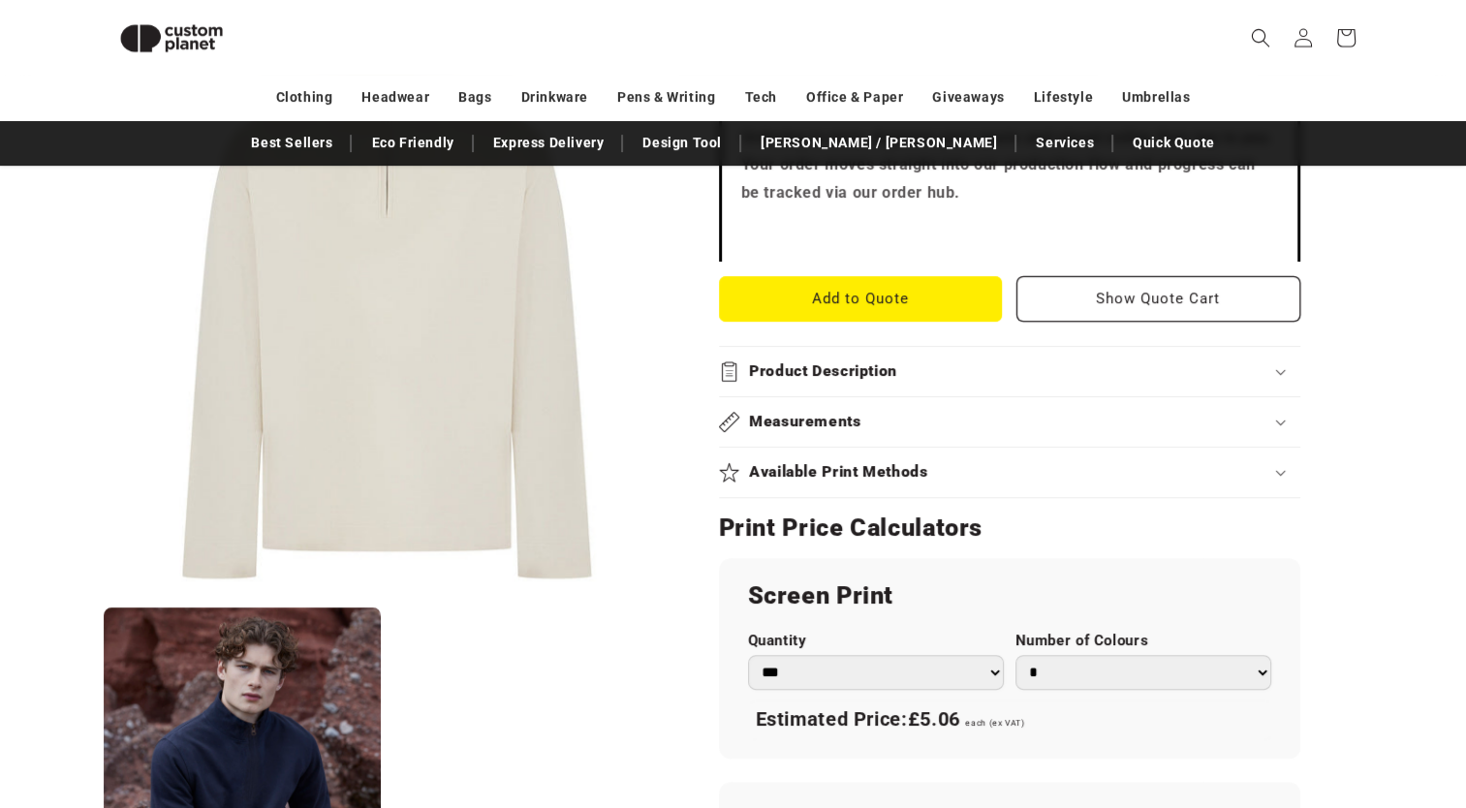
scroll to position [733, 0]
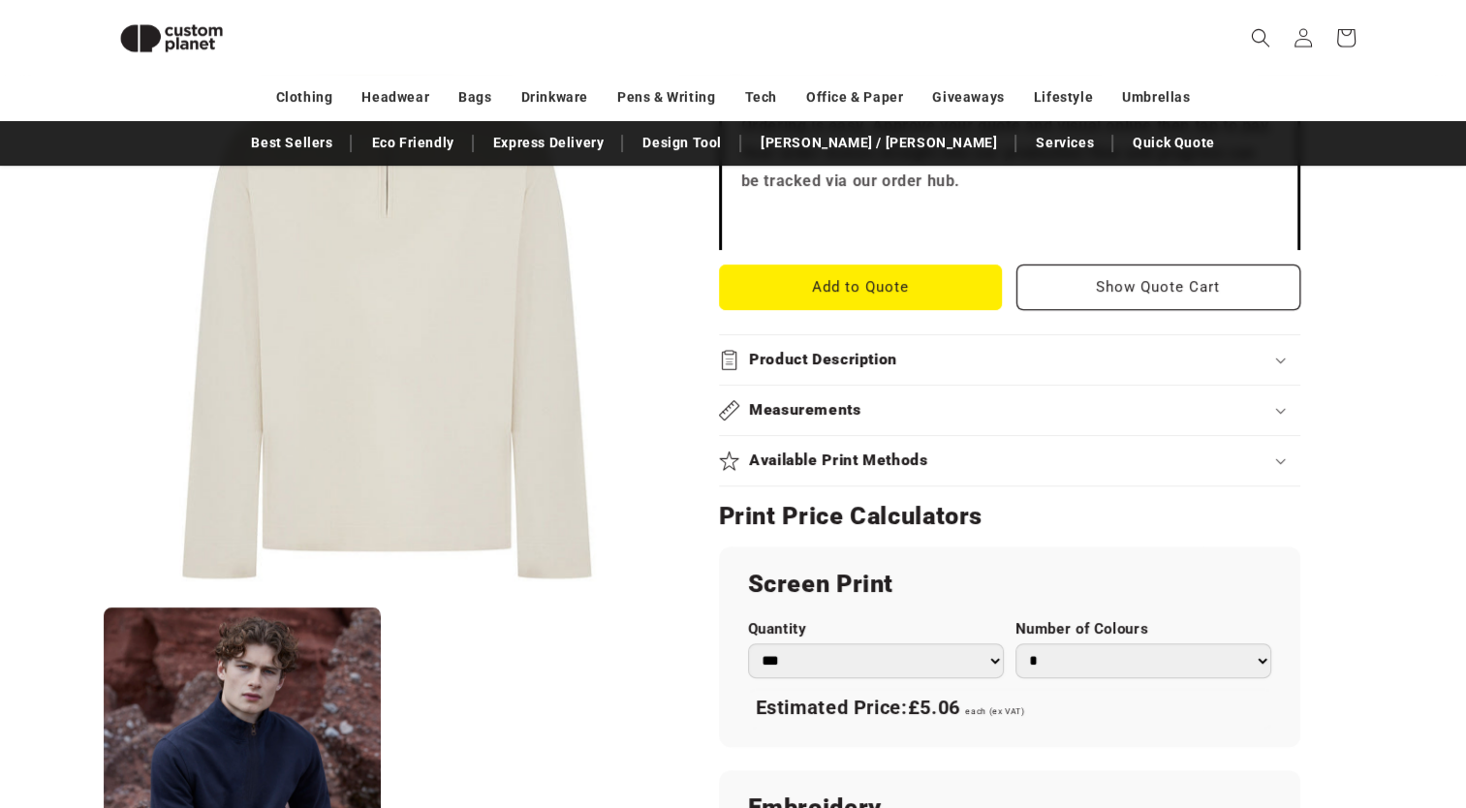
click at [836, 362] on h2 "Product Description" at bounding box center [823, 360] width 148 height 20
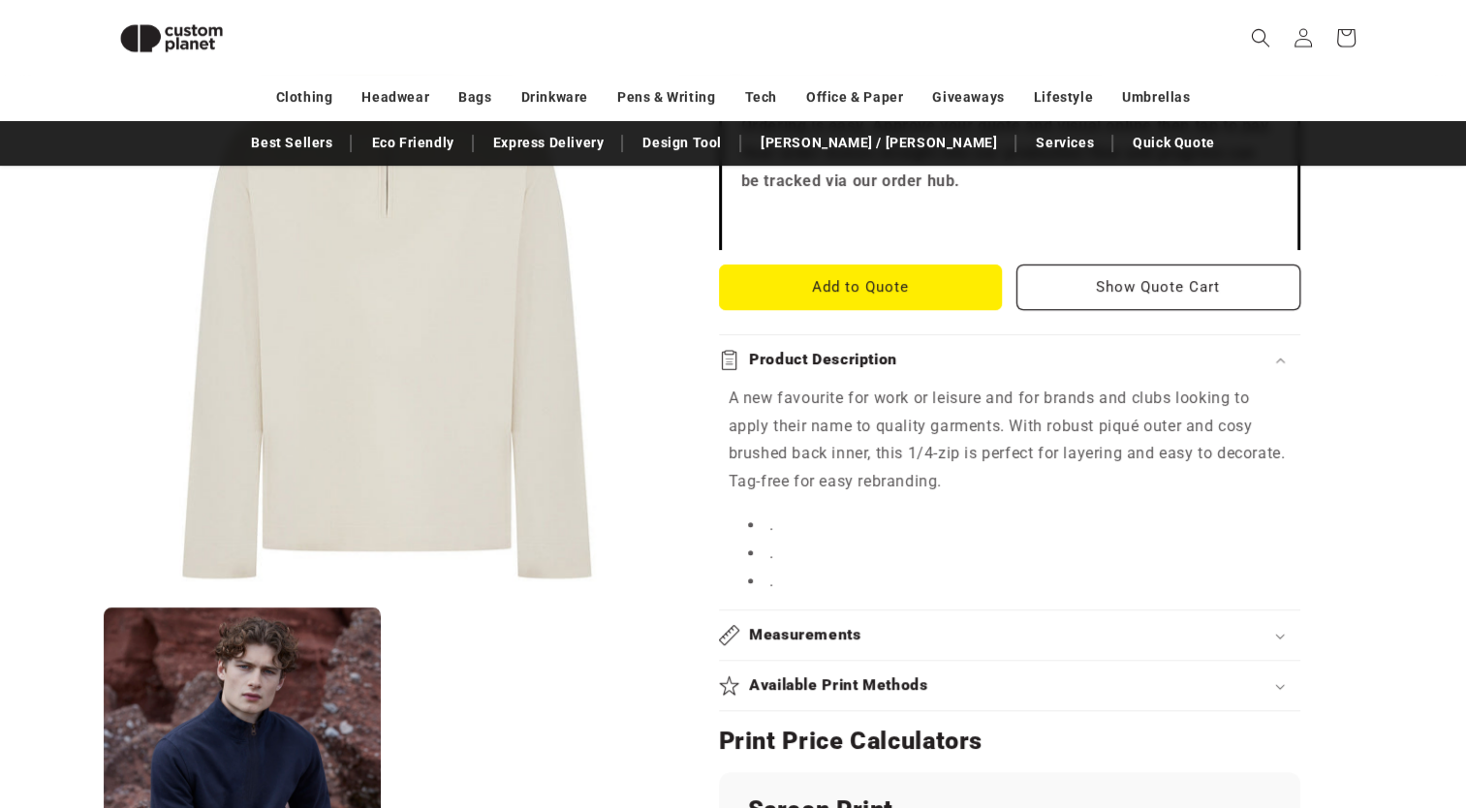
click at [836, 362] on h2 "Product Description" at bounding box center [823, 360] width 148 height 20
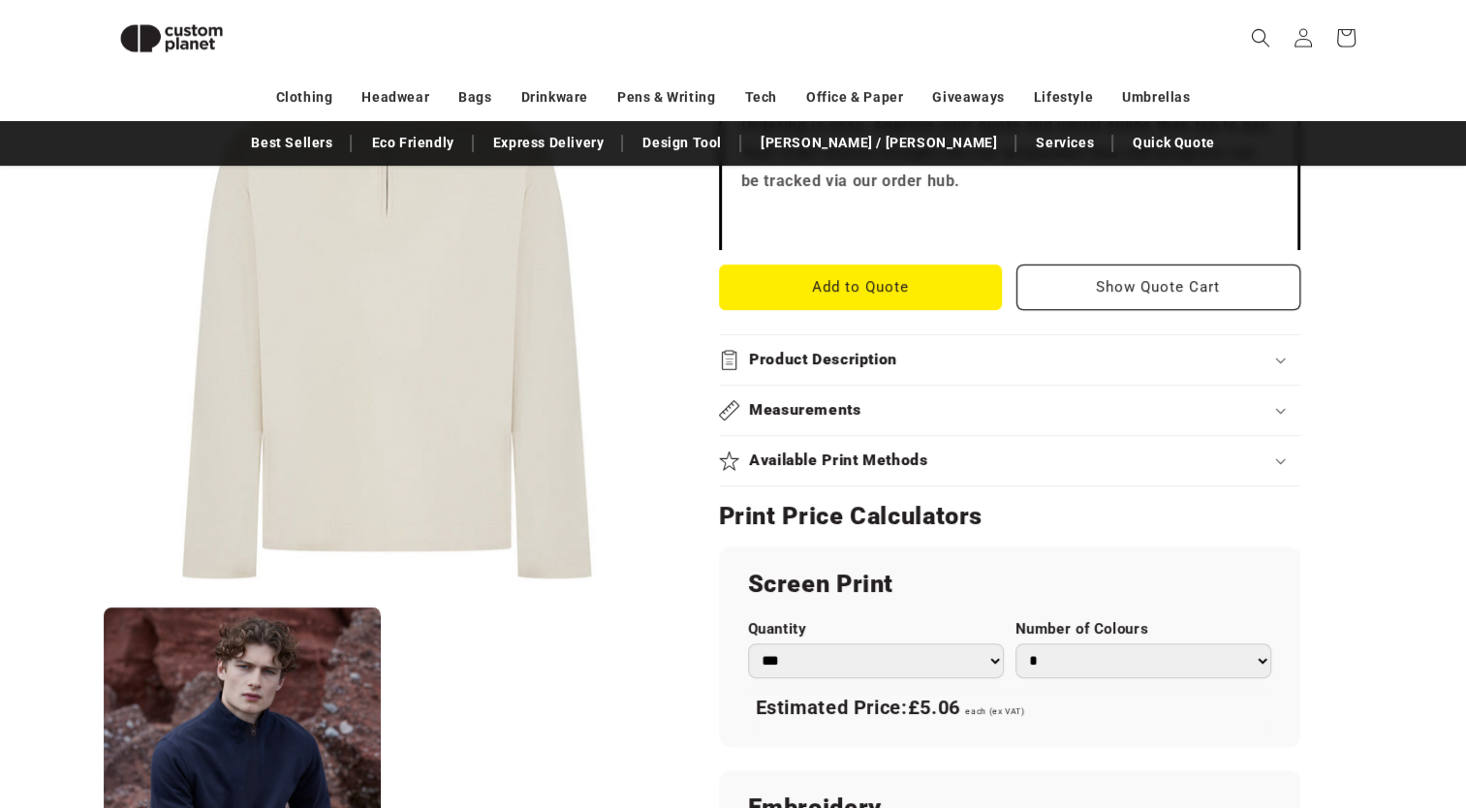
click at [865, 362] on h2 "Product Description" at bounding box center [823, 360] width 148 height 20
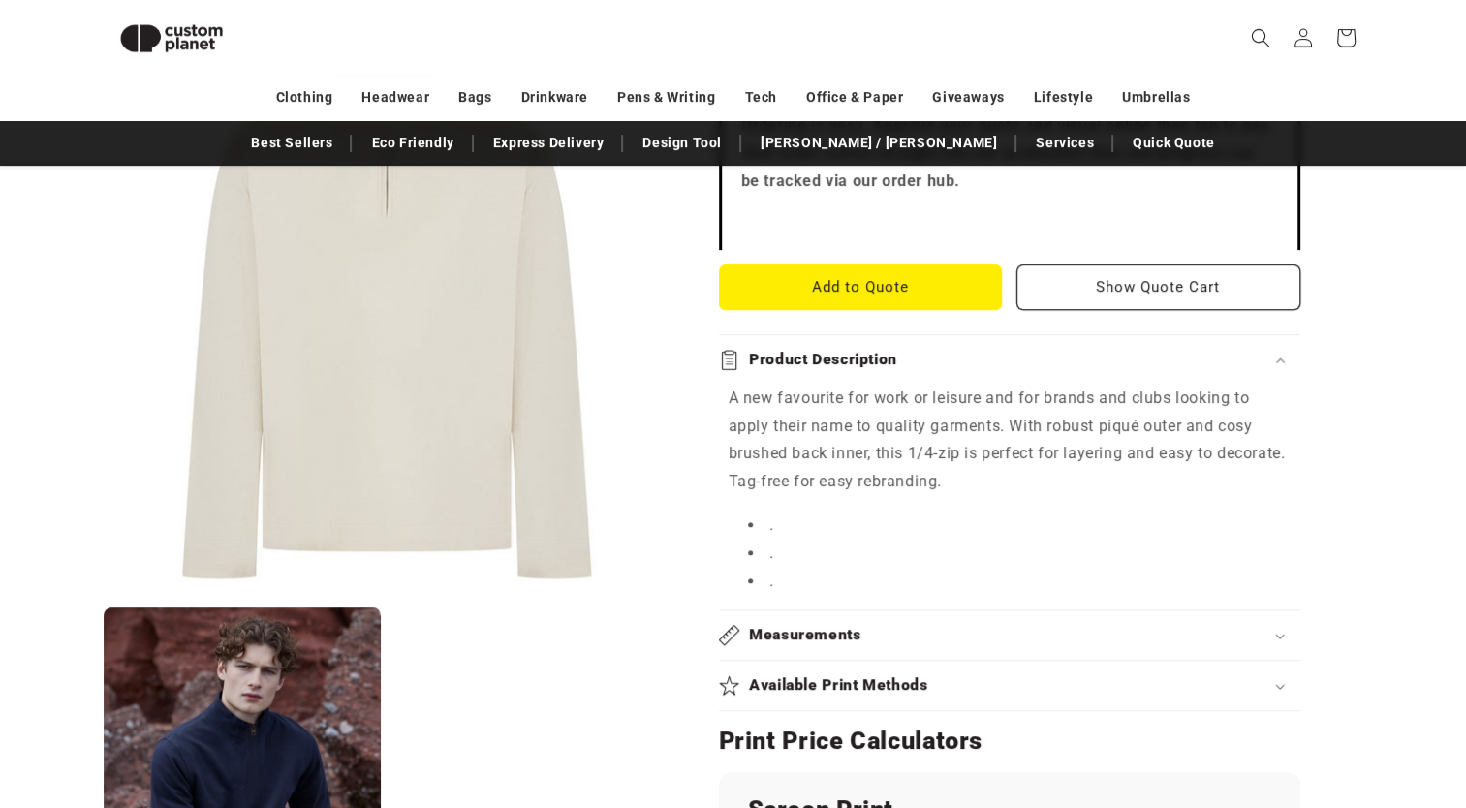
click at [865, 362] on h2 "Product Description" at bounding box center [823, 360] width 148 height 20
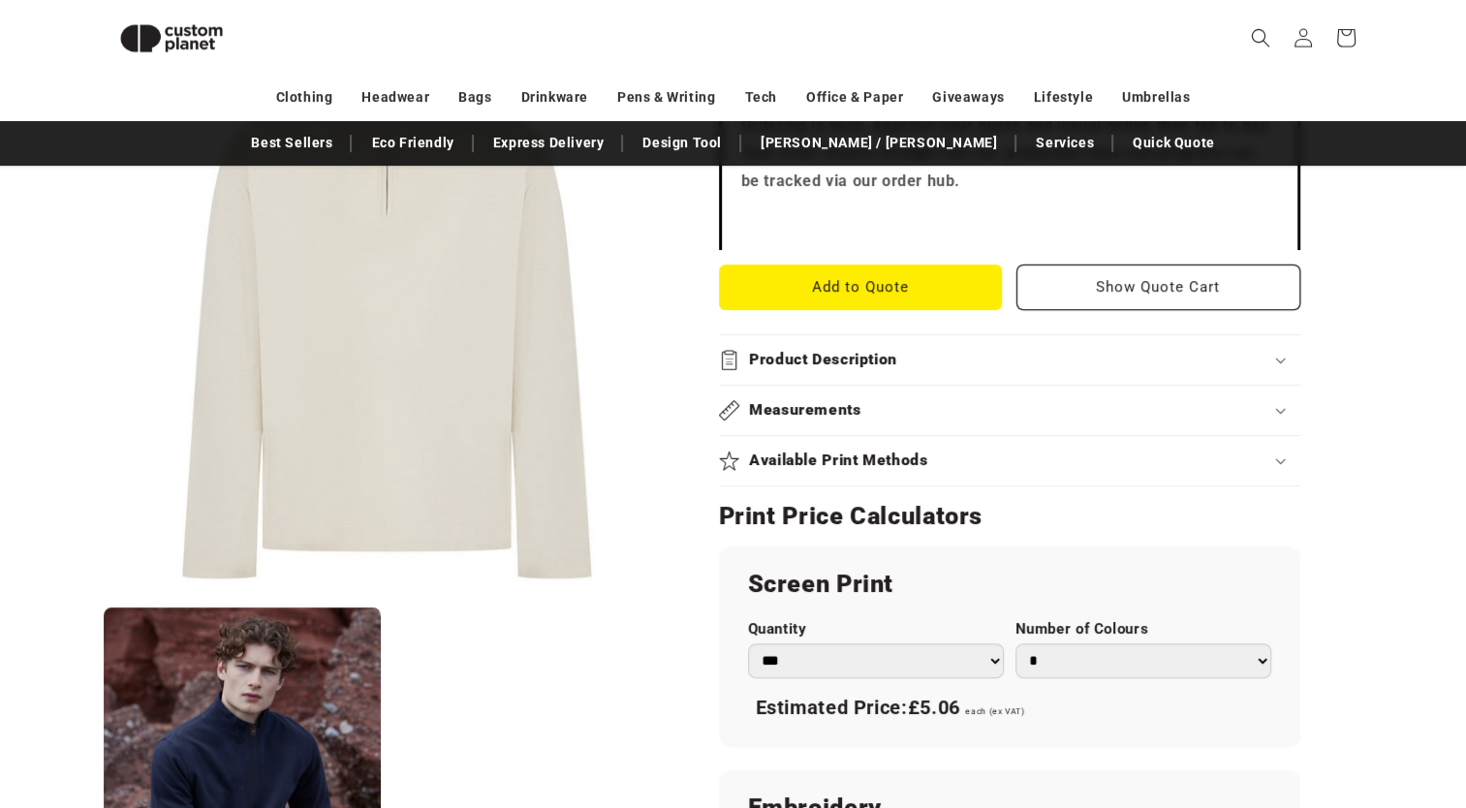
click at [860, 421] on summary "Measurements" at bounding box center [1009, 410] width 581 height 49
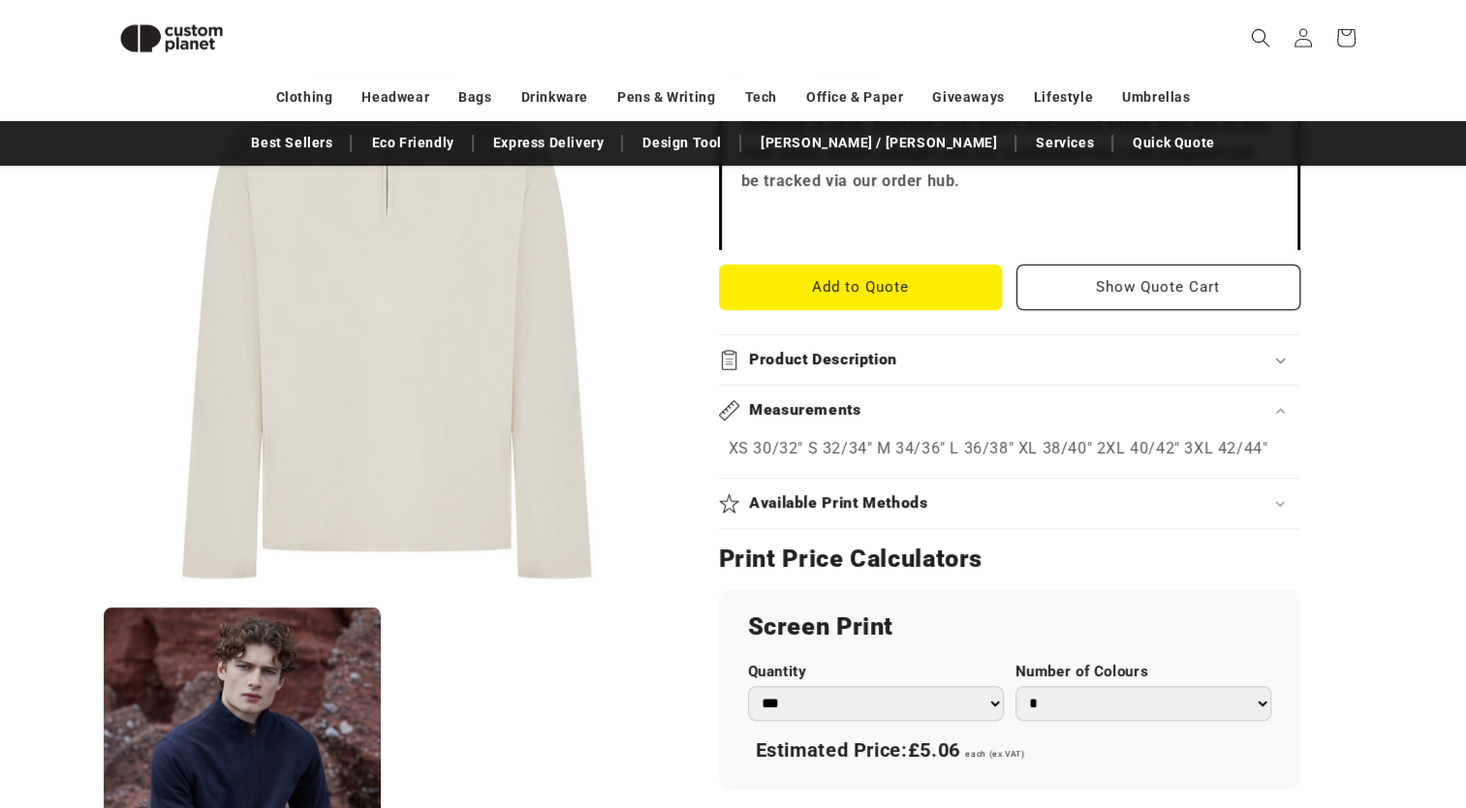
click at [860, 421] on summary "Measurements" at bounding box center [1009, 410] width 581 height 49
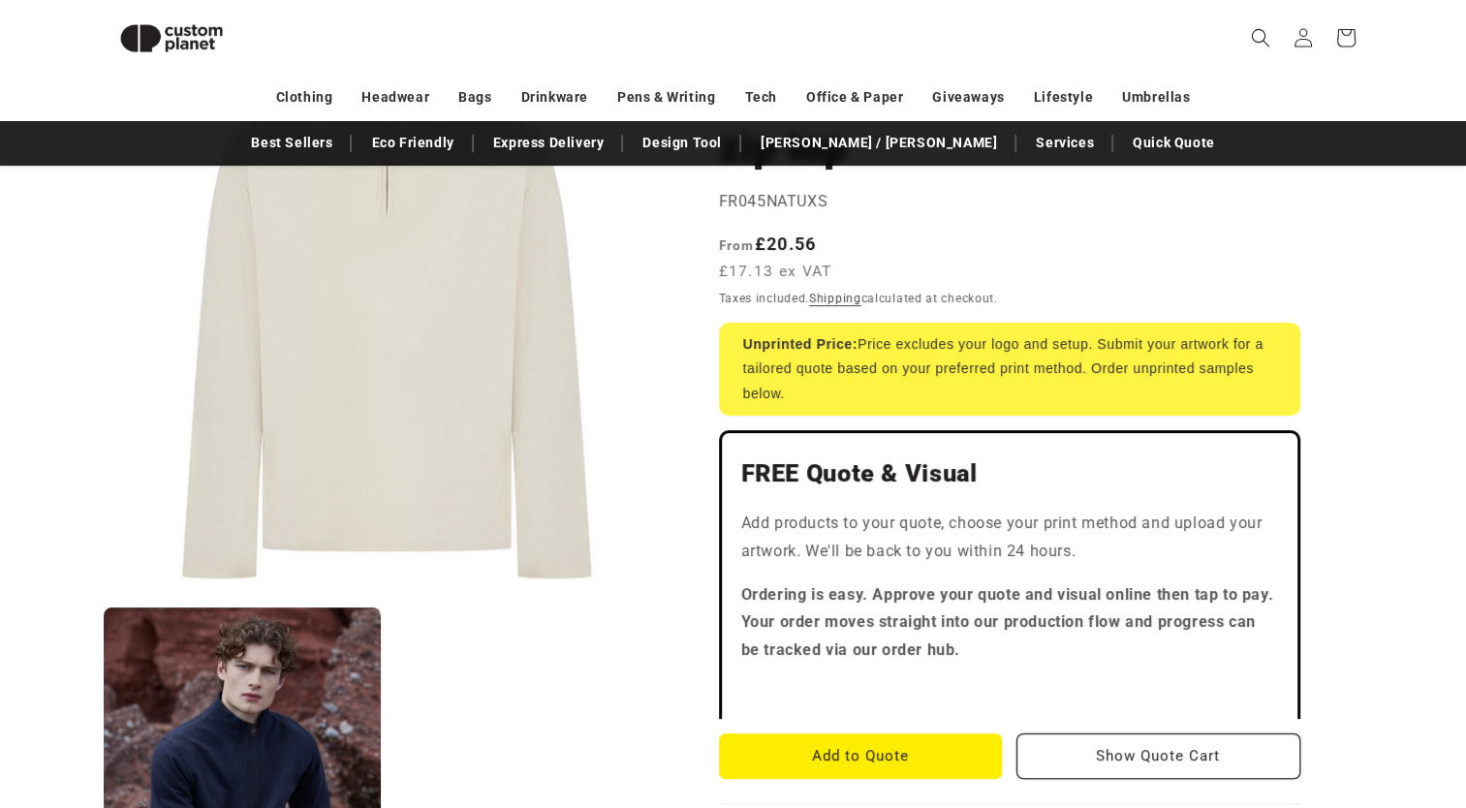
scroll to position [236, 0]
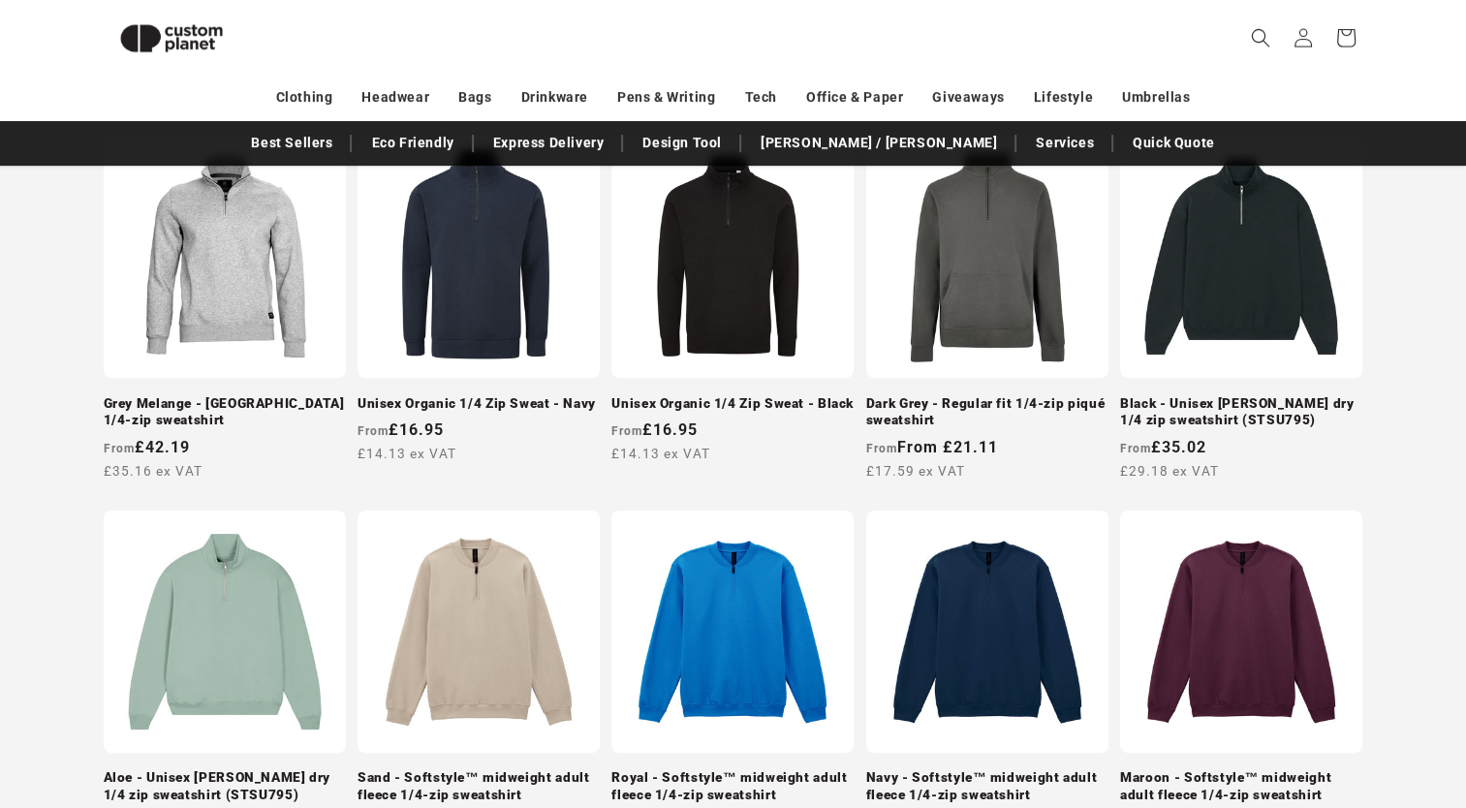
scroll to position [733, 0]
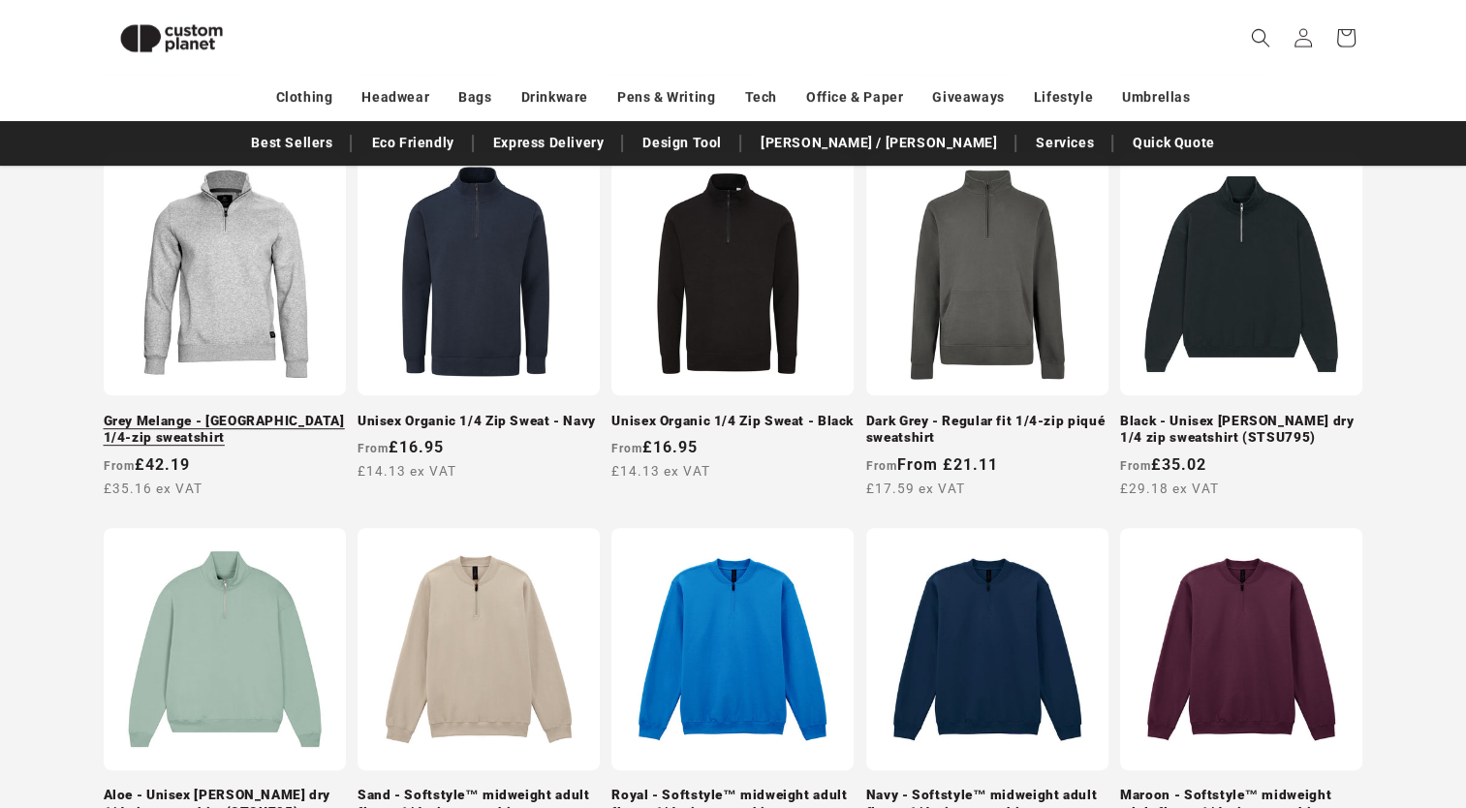
click at [287, 413] on link "Grey Melange - [GEOGRAPHIC_DATA] 1/4-zip sweatshirt" at bounding box center [225, 430] width 242 height 34
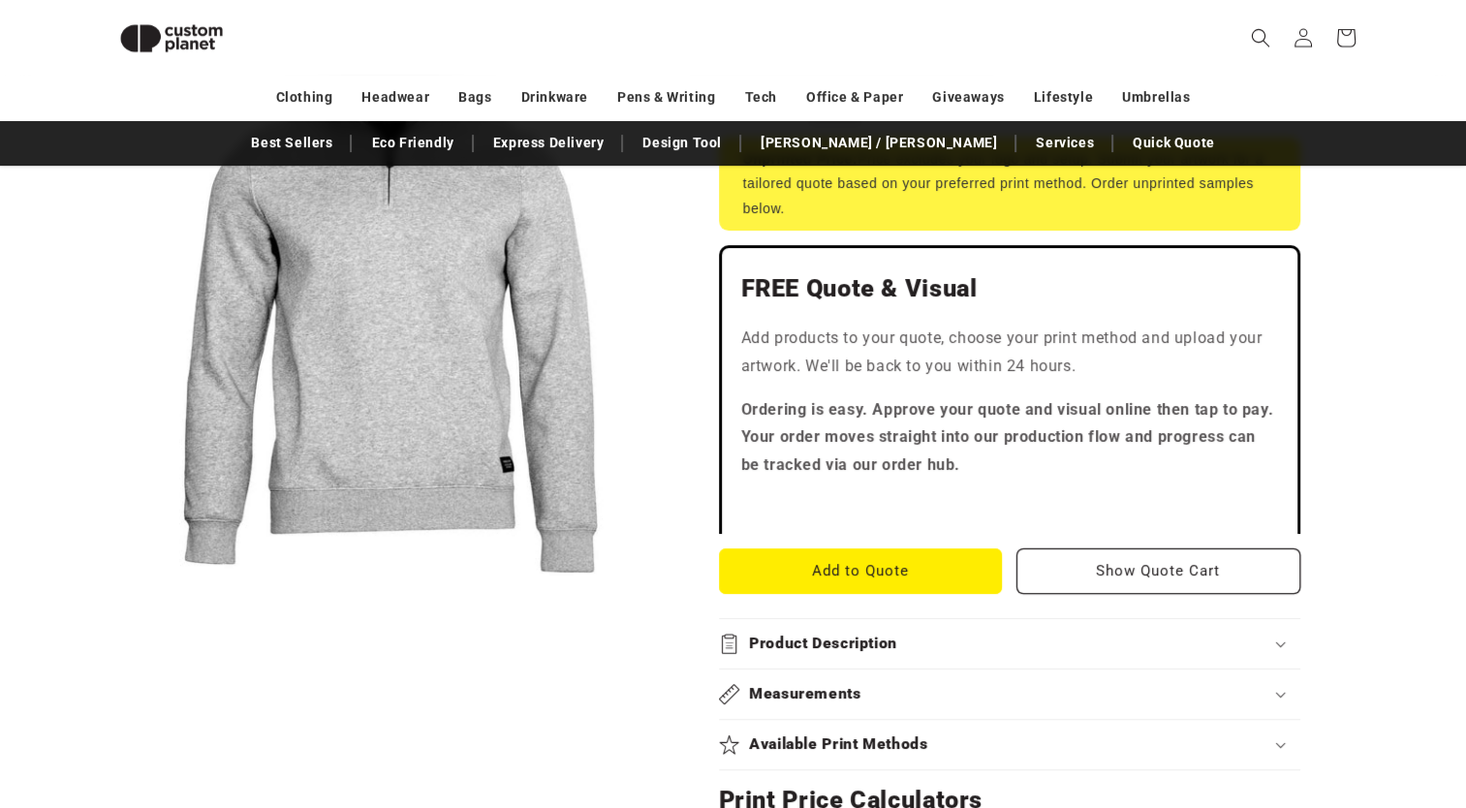
scroll to position [505, 0]
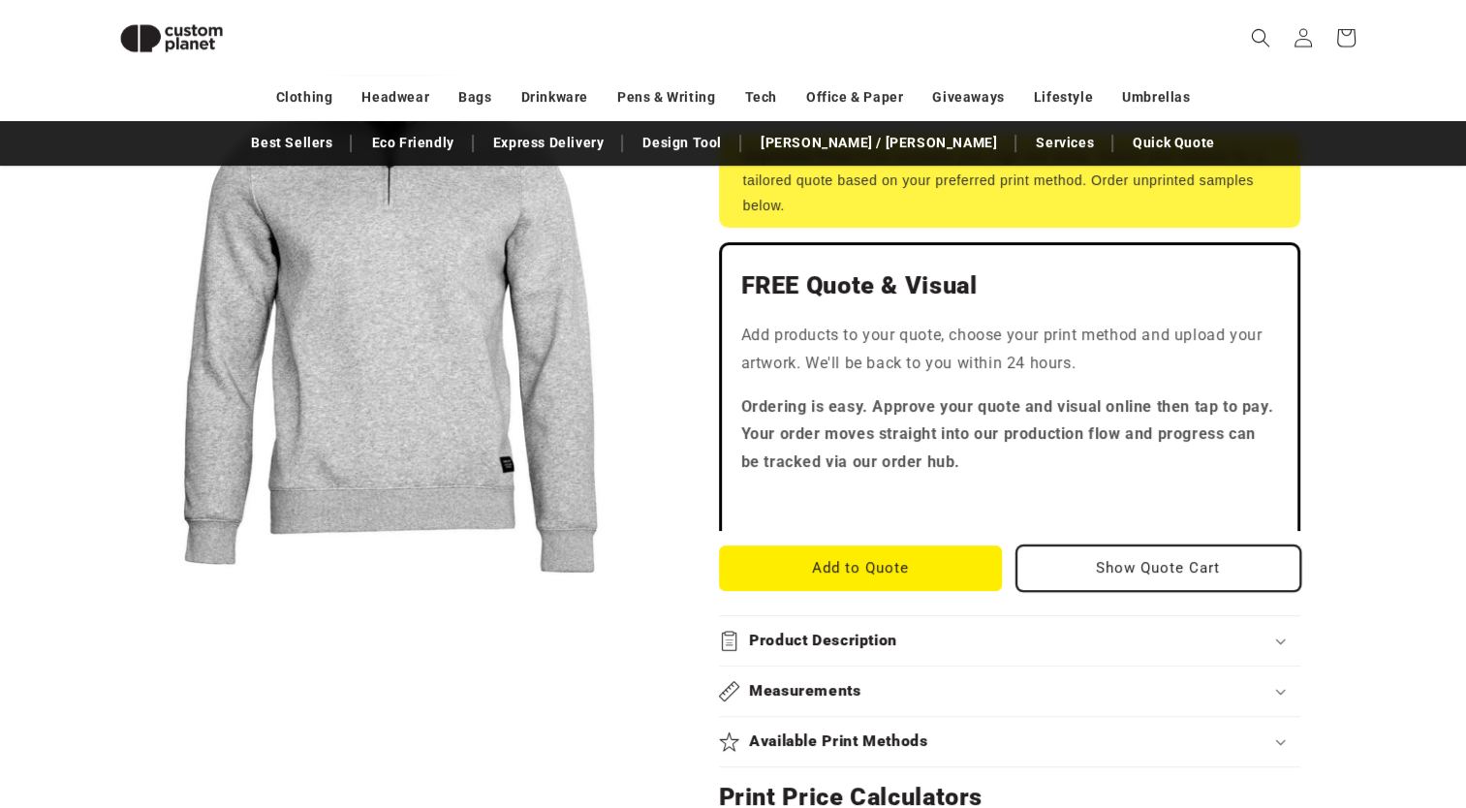
click at [1142, 545] on button "Show Quote Cart" at bounding box center [1158, 568] width 284 height 46
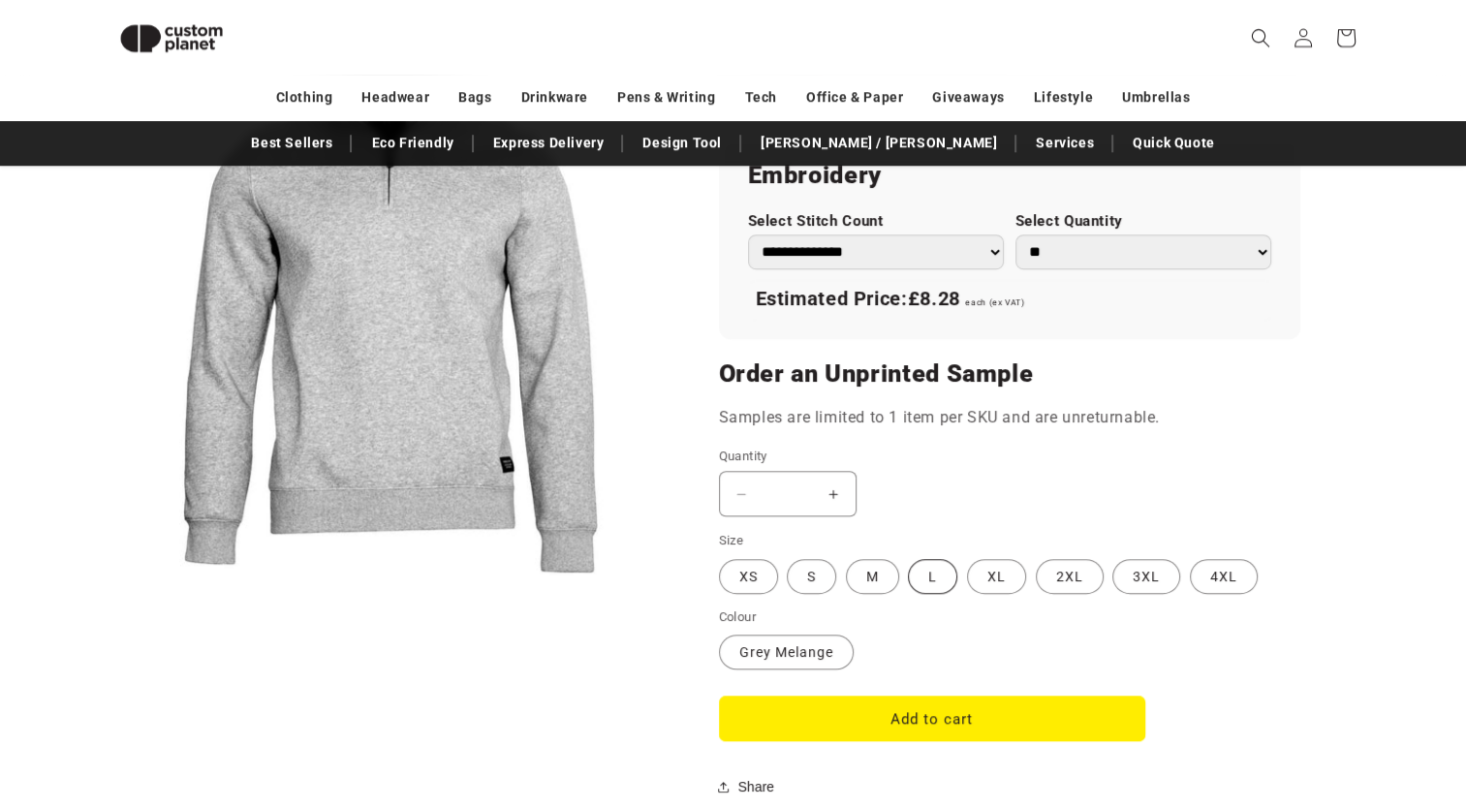
scroll to position [1419, 0]
click at [942, 558] on label "L Variant sold out or unavailable" at bounding box center [932, 575] width 49 height 35
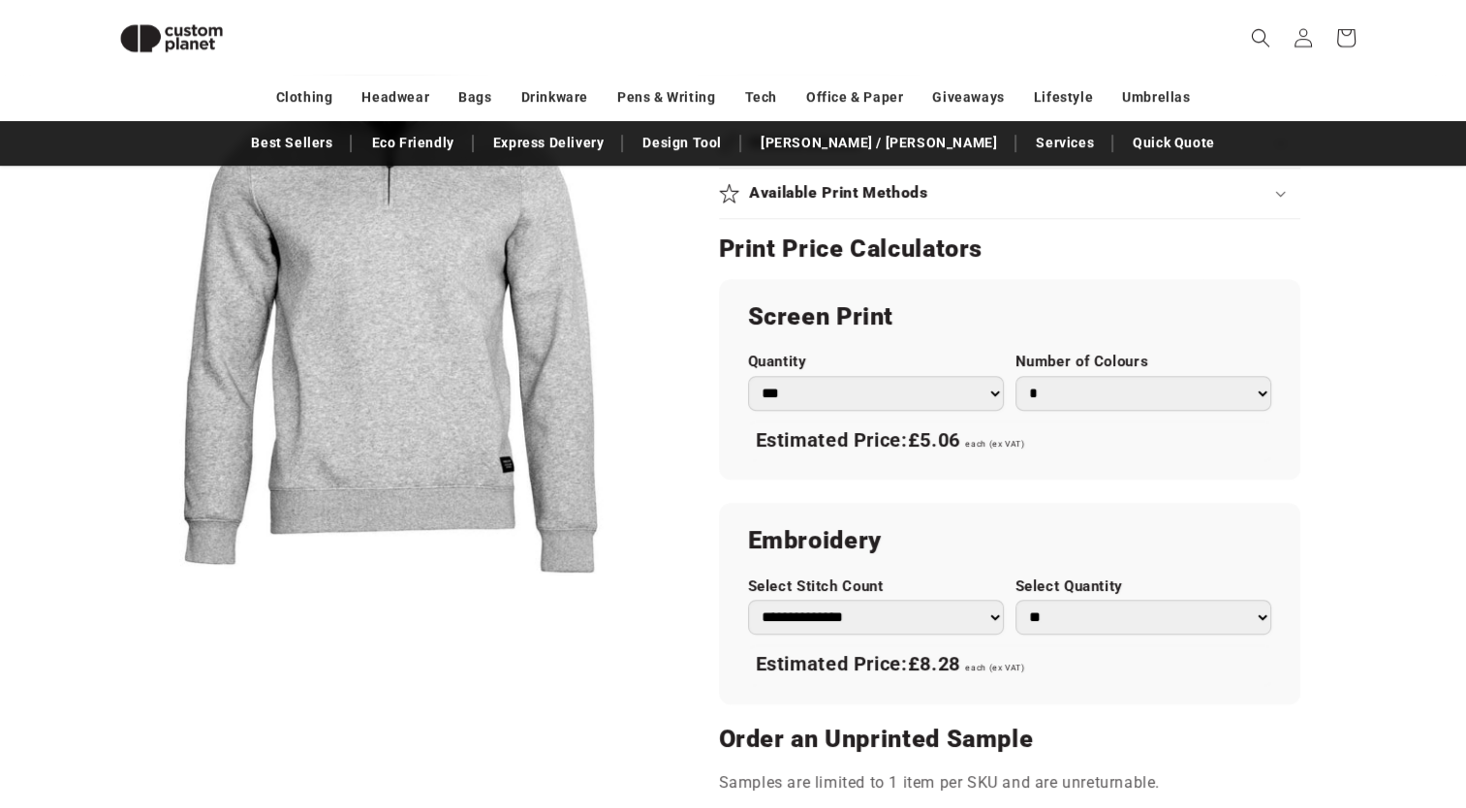
scroll to position [1046, 0]
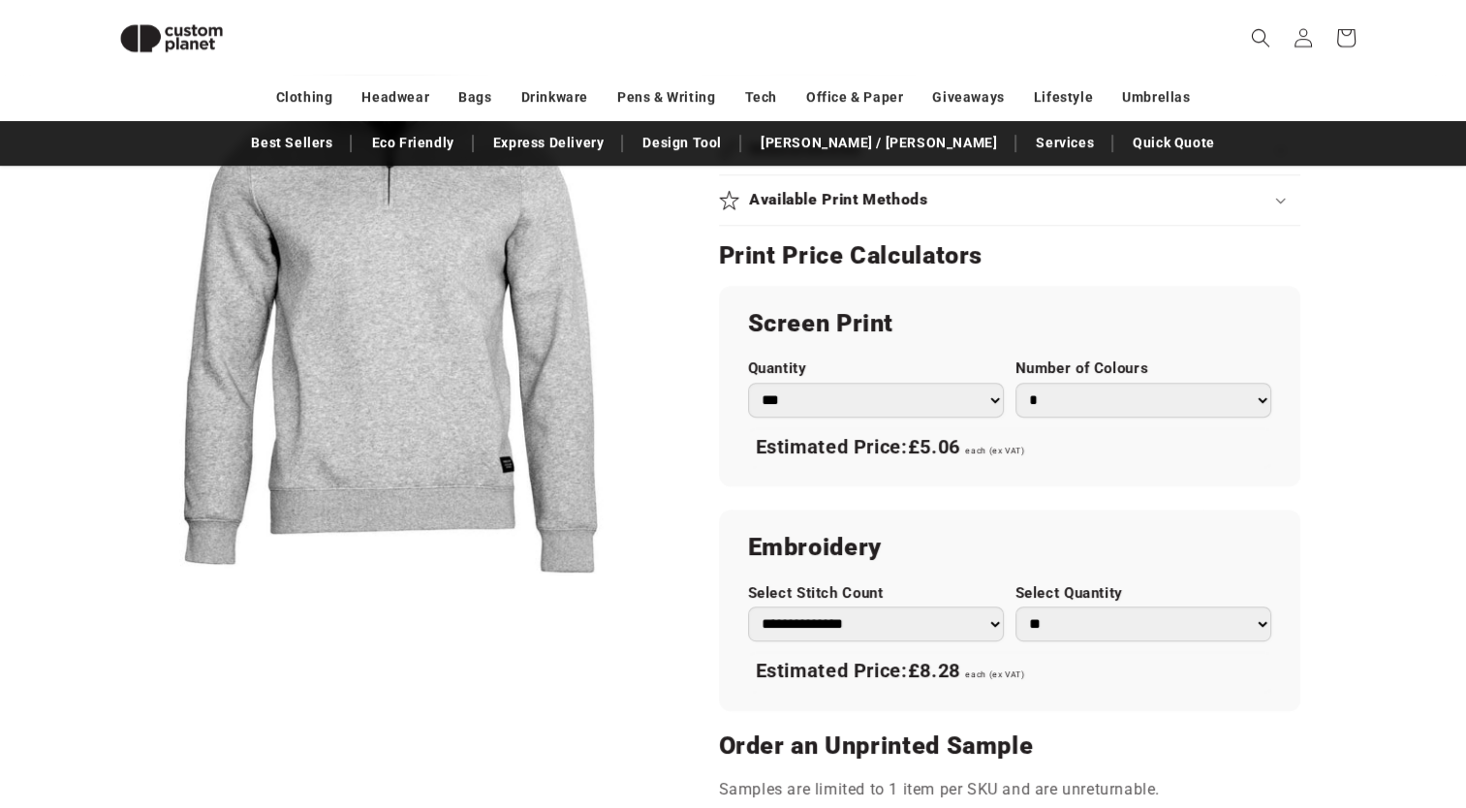
click at [850, 383] on select "*** *** *** **** **** **** ***** *****" at bounding box center [876, 400] width 256 height 35
click at [1038, 383] on select "* * * * * * *" at bounding box center [1143, 400] width 256 height 35
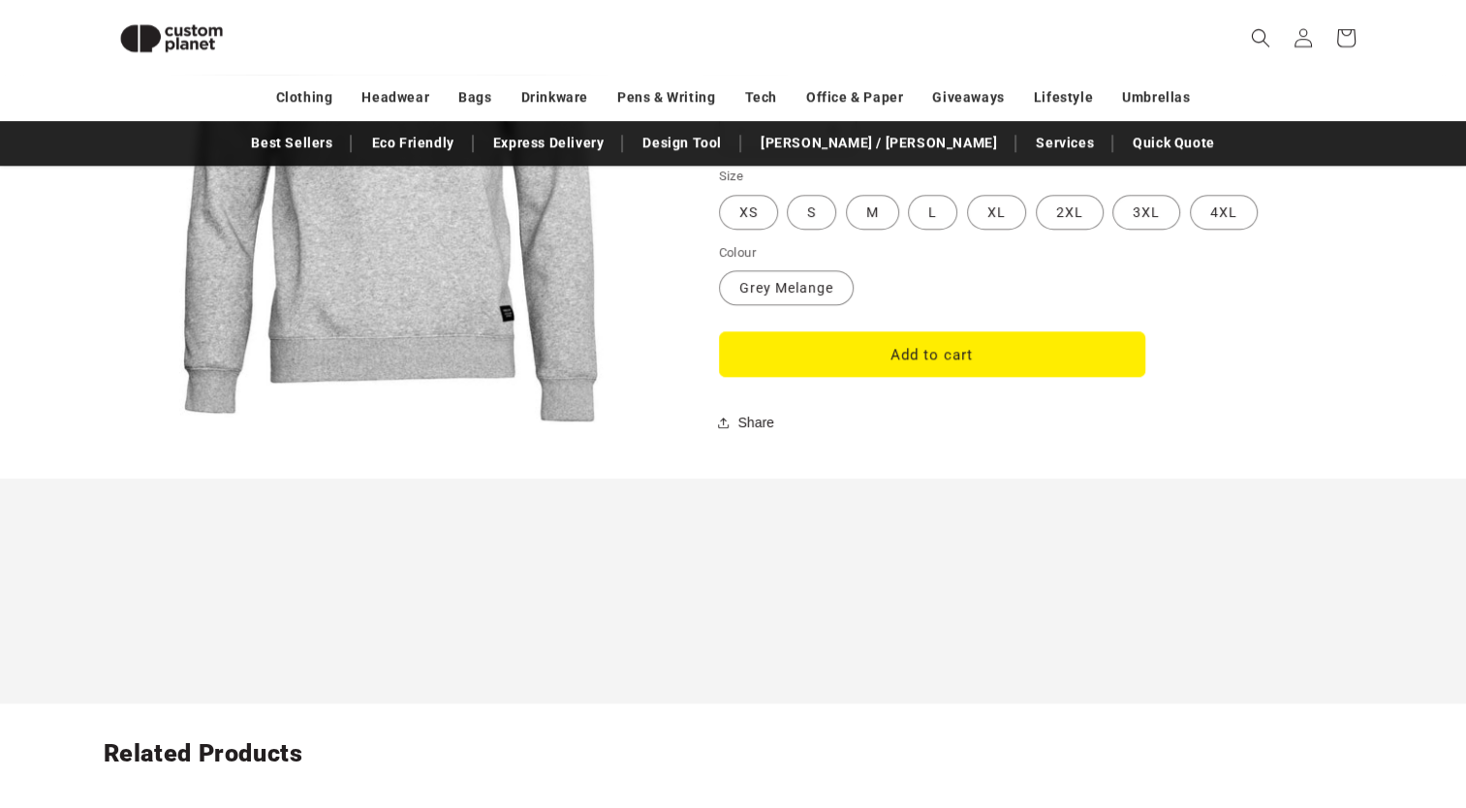
scroll to position [1794, 0]
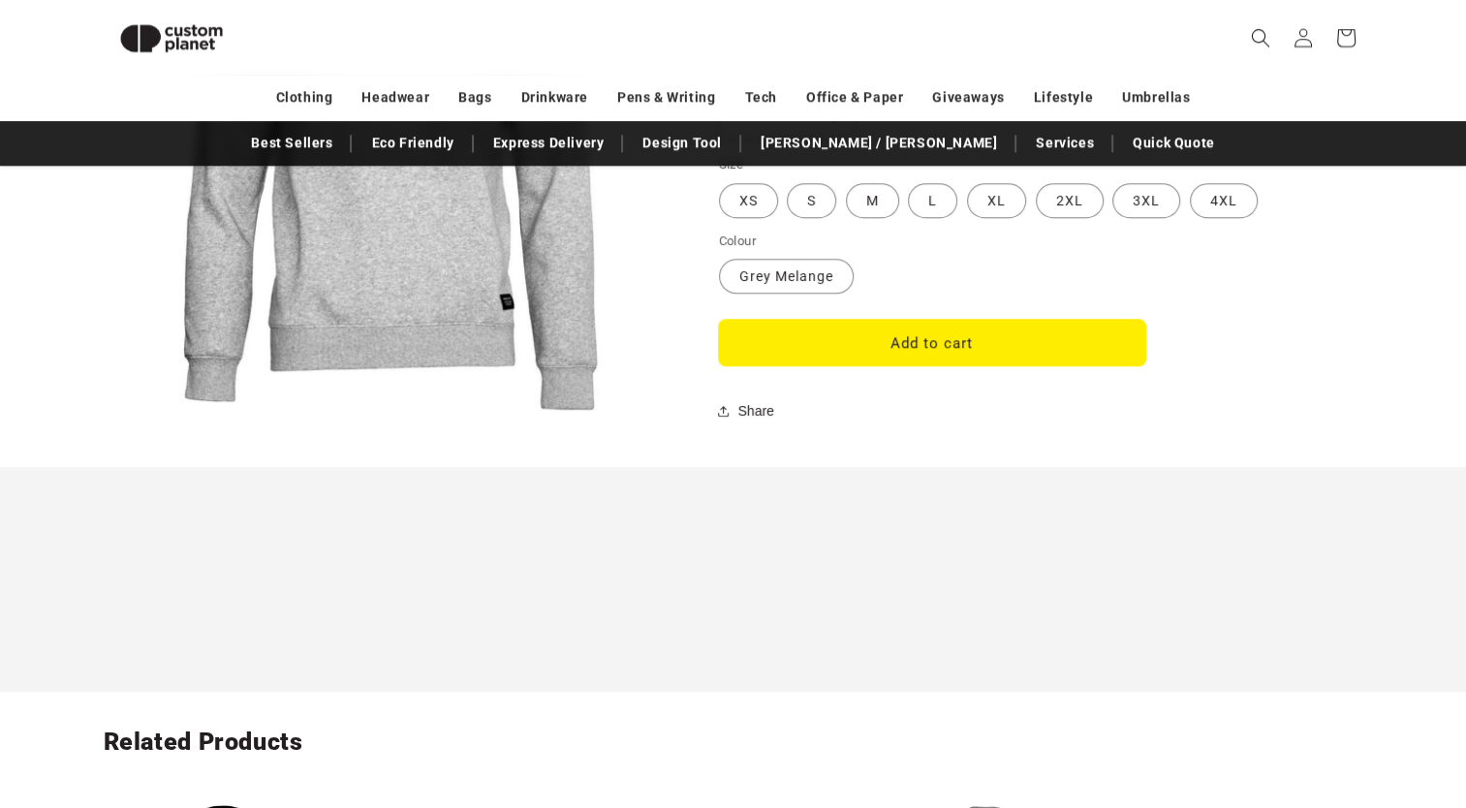
click at [849, 320] on button "Add to cart" at bounding box center [932, 343] width 426 height 46
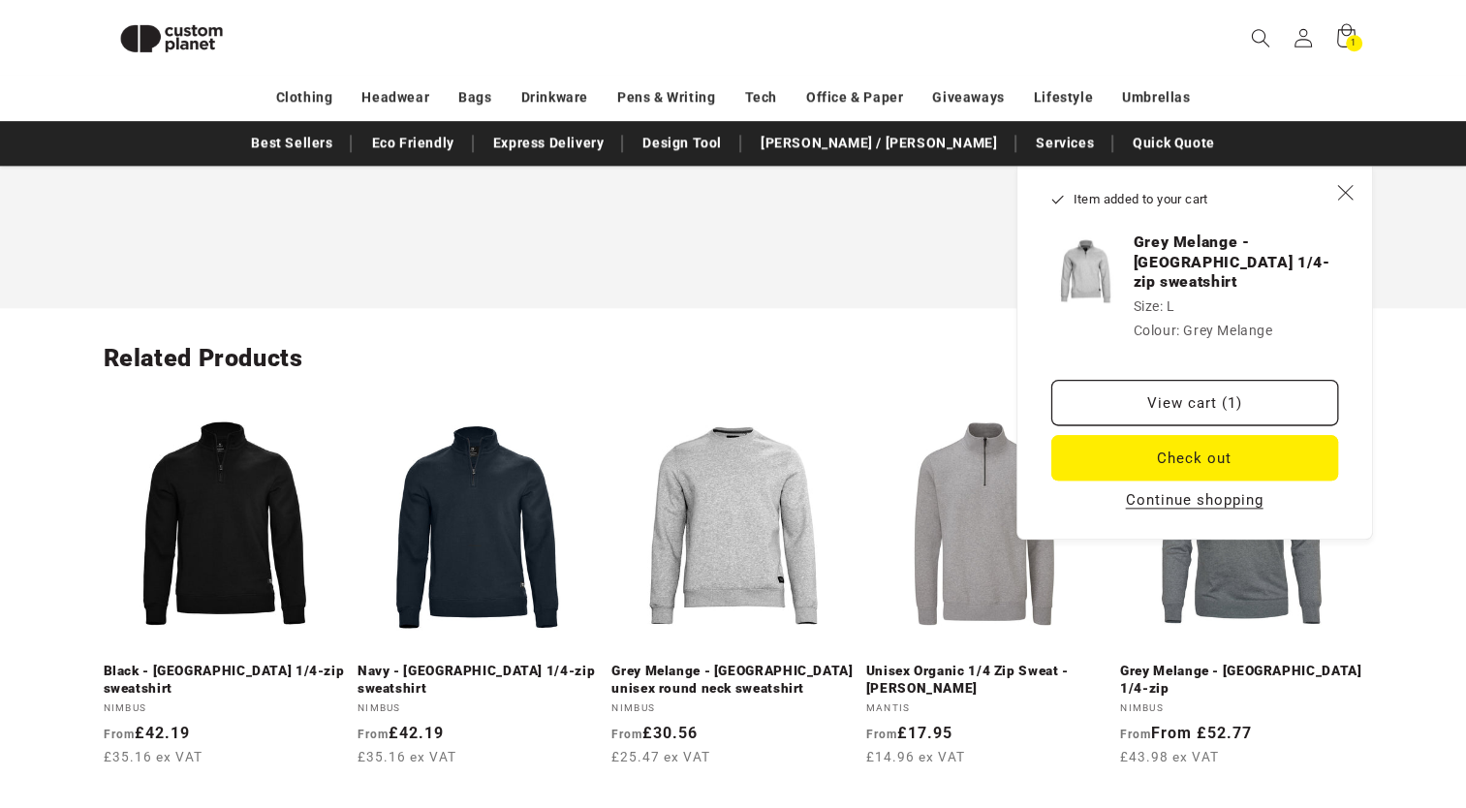
scroll to position [2182, 0]
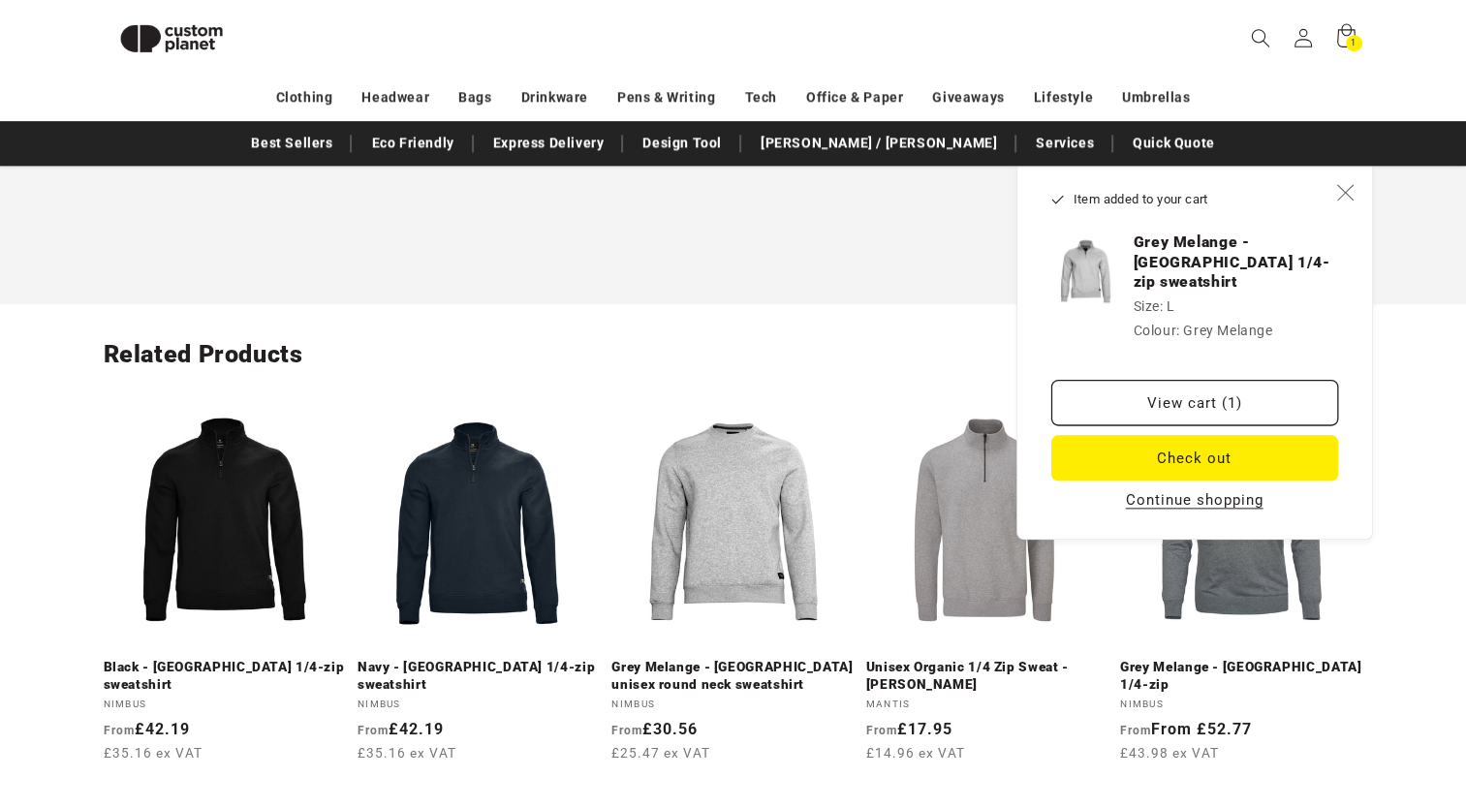
click at [1336, 186] on span "Close" at bounding box center [1345, 191] width 19 height 19
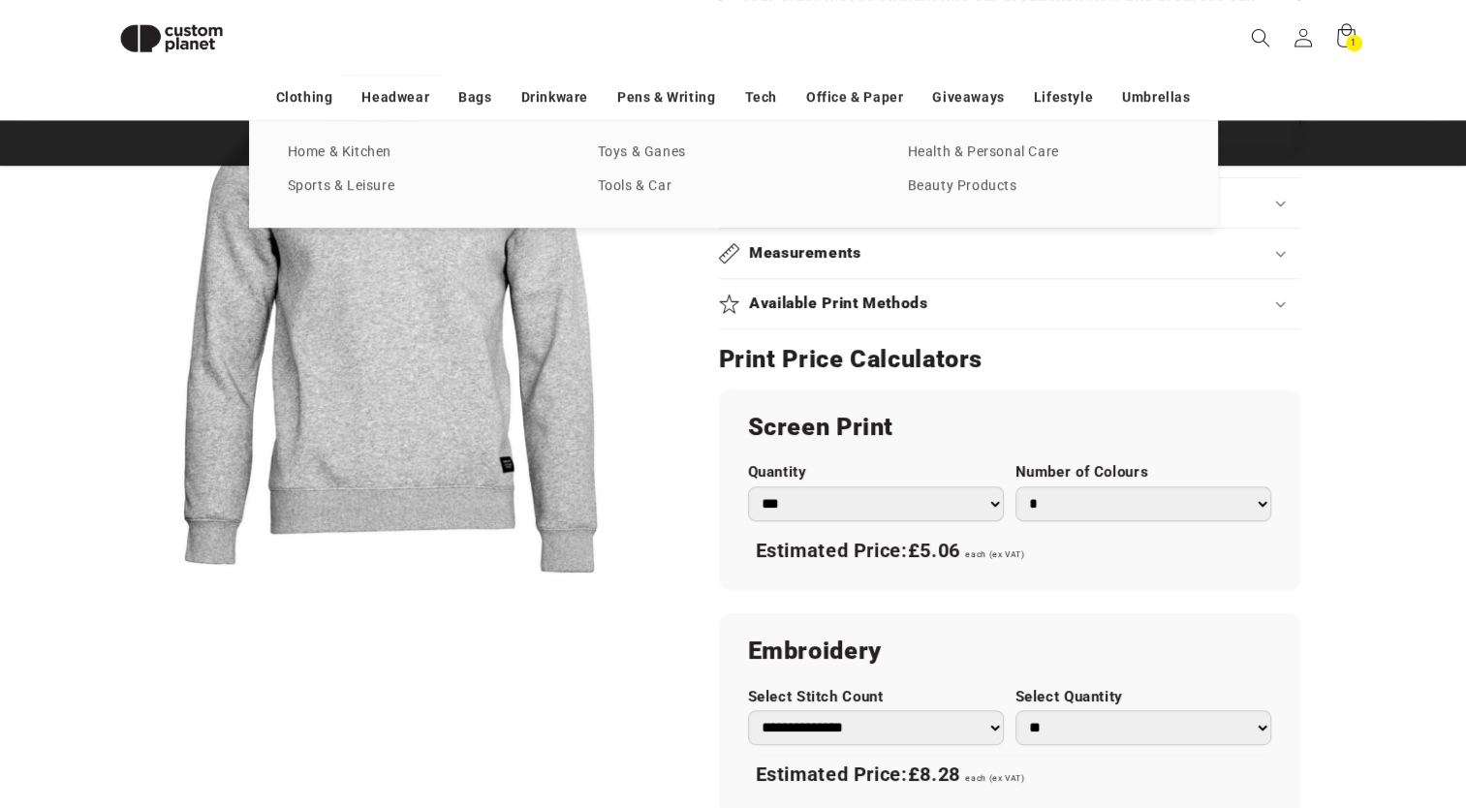
scroll to position [915, 0]
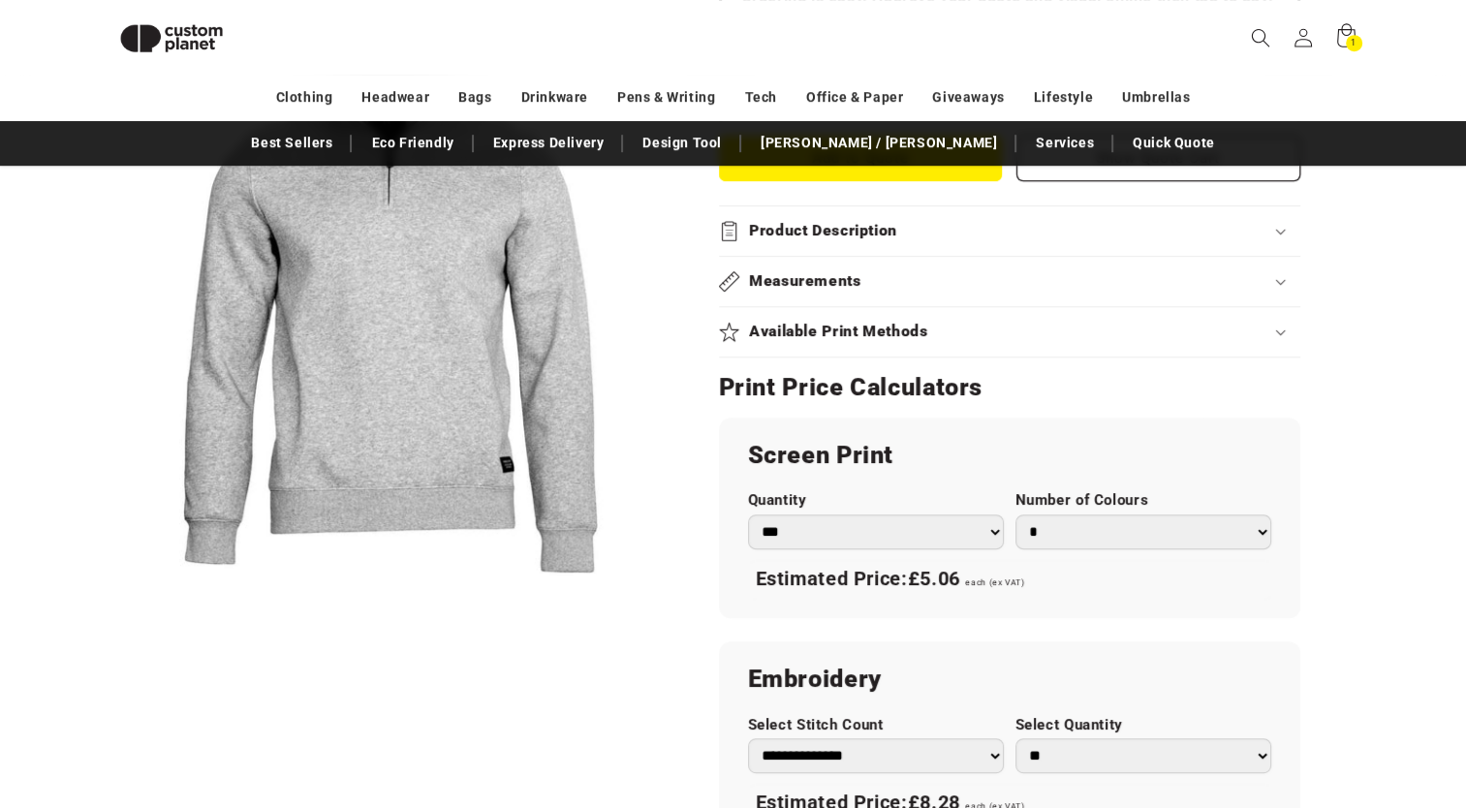
click at [153, 42] on img at bounding box center [172, 38] width 136 height 61
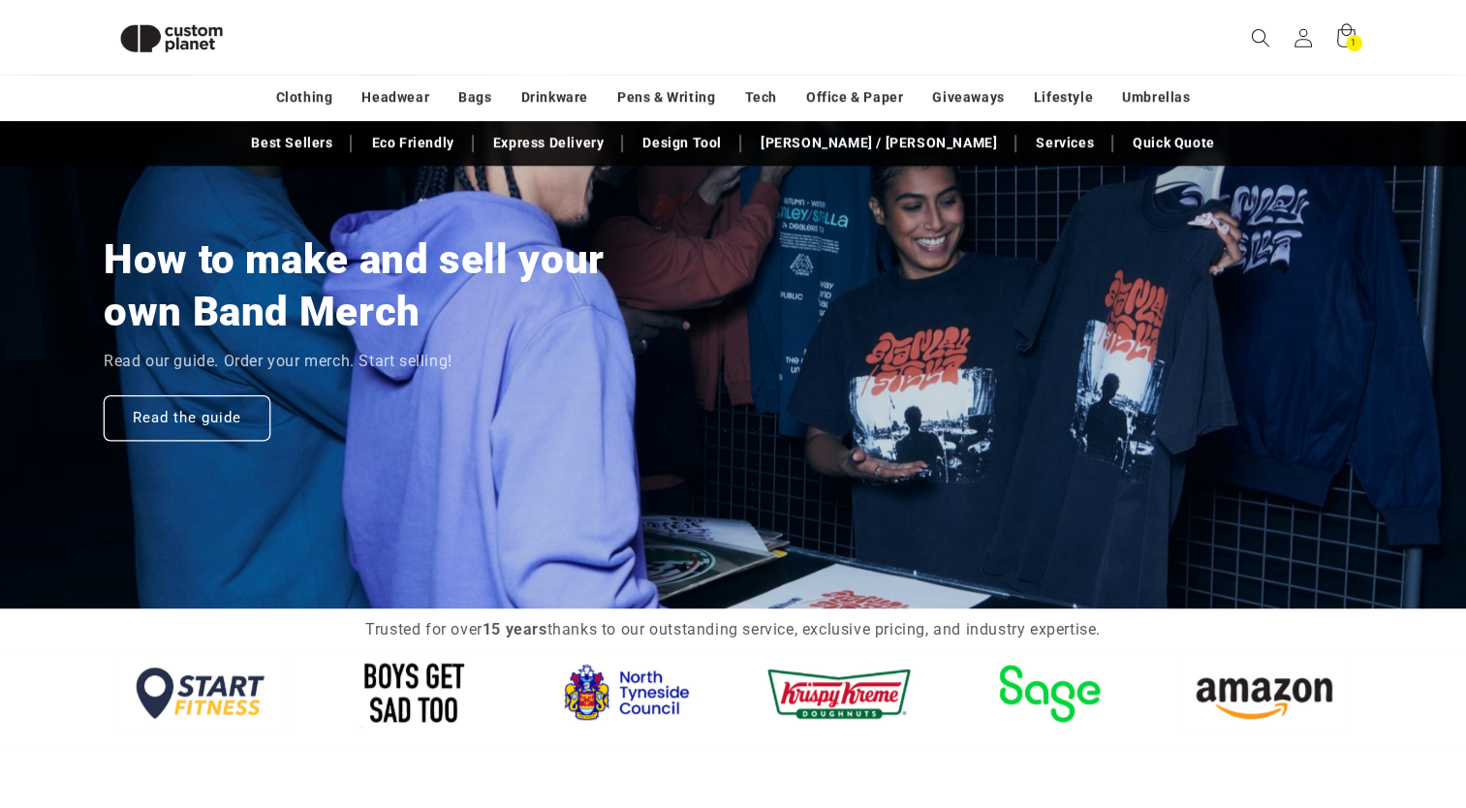
scroll to position [1541, 0]
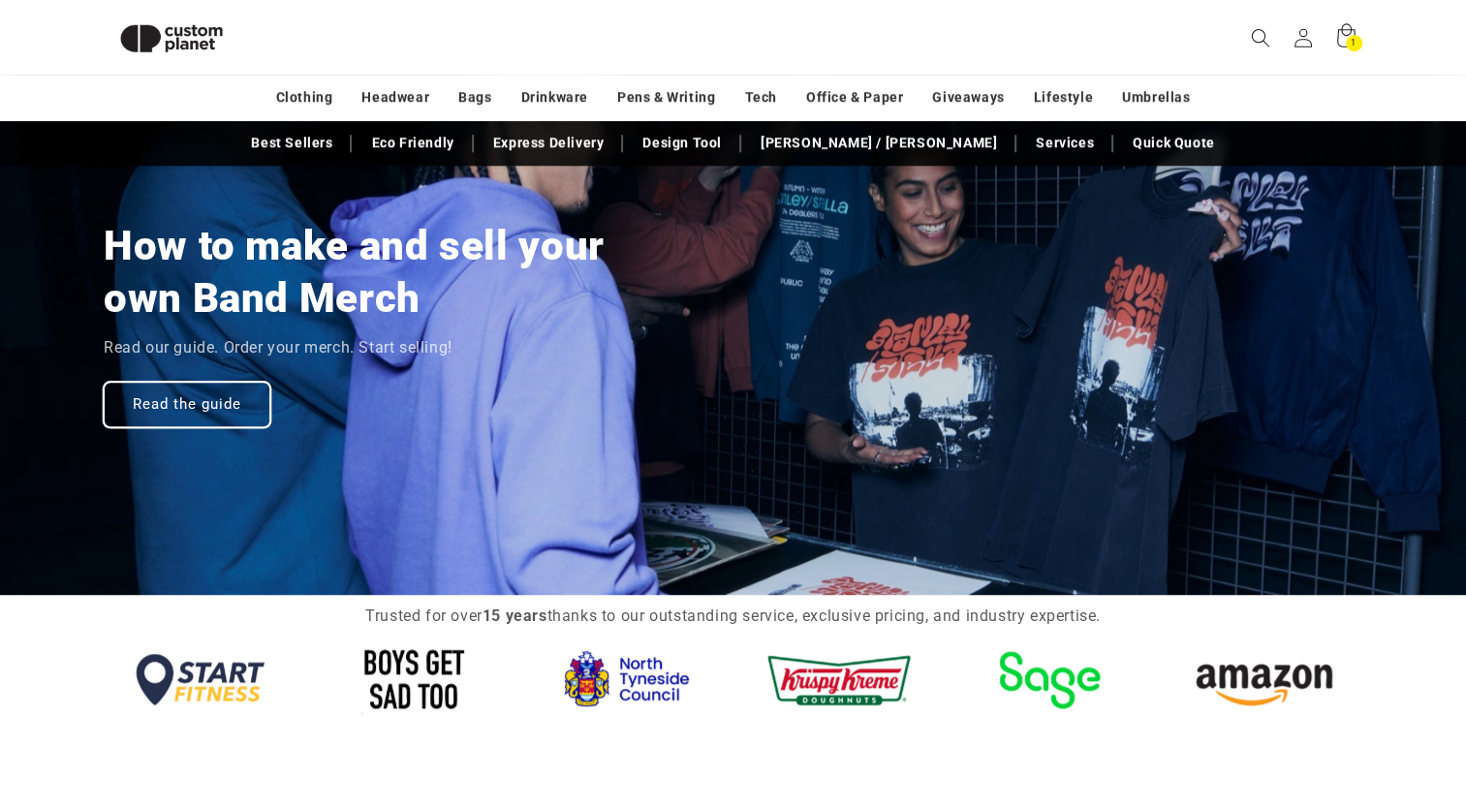
click at [226, 408] on link "Read the guide" at bounding box center [187, 405] width 167 height 46
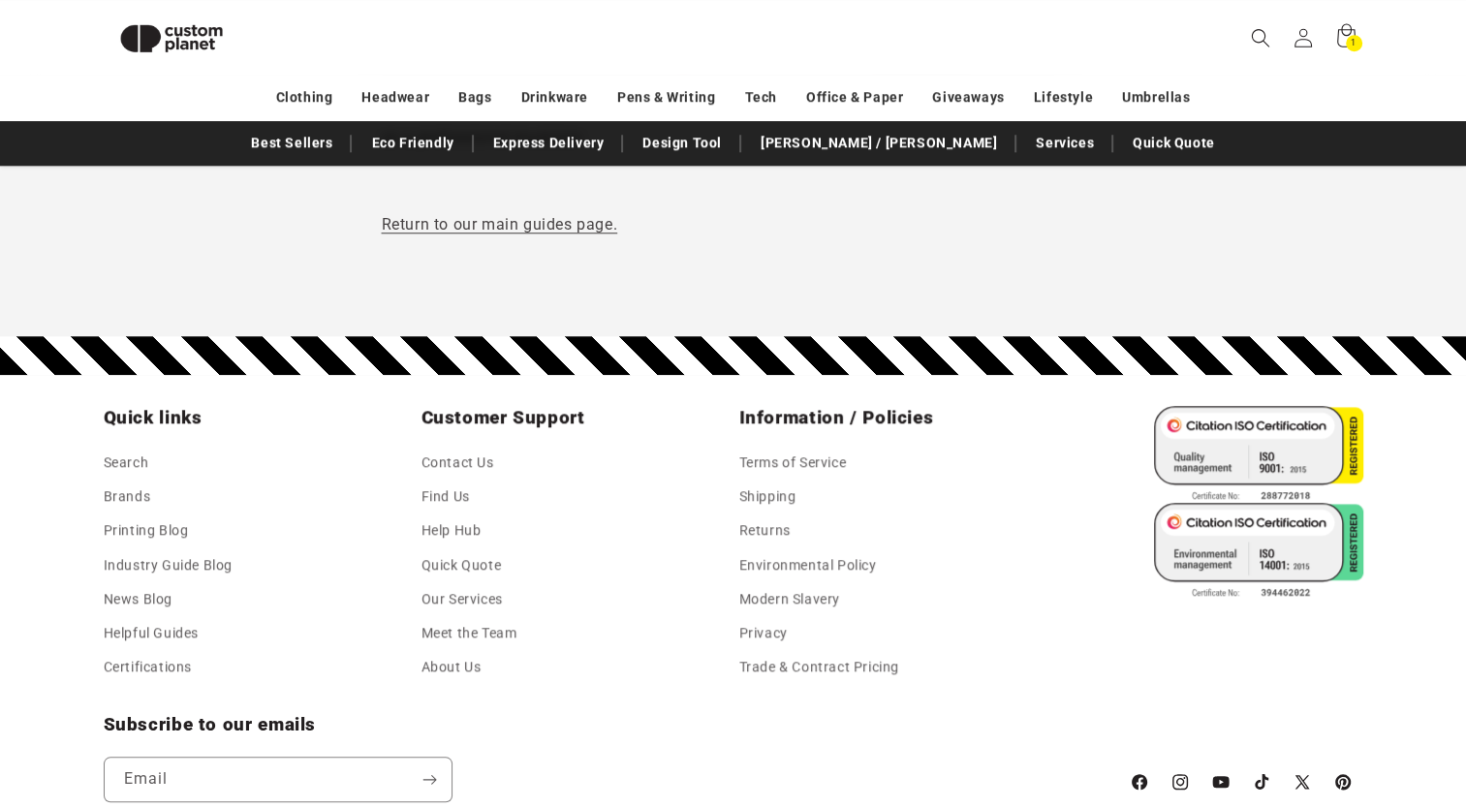
scroll to position [9046, 0]
click at [430, 616] on link "Meet the Team" at bounding box center [469, 633] width 96 height 34
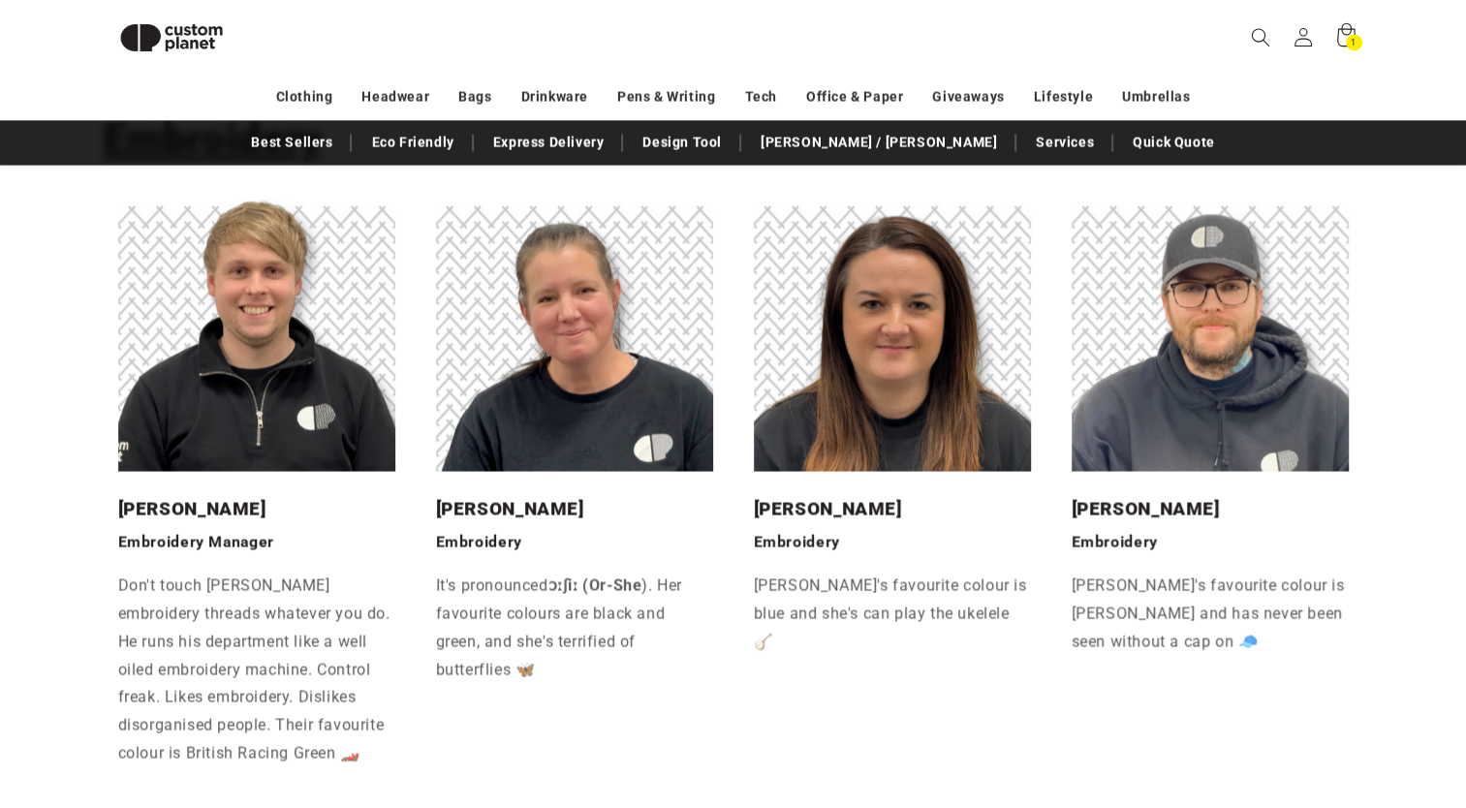
scroll to position [3925, 0]
click at [593, 591] on p "It's pronounced ɔːʃiː (Or-She ). Her favourite colours are black and green, and…" at bounding box center [574, 627] width 277 height 111
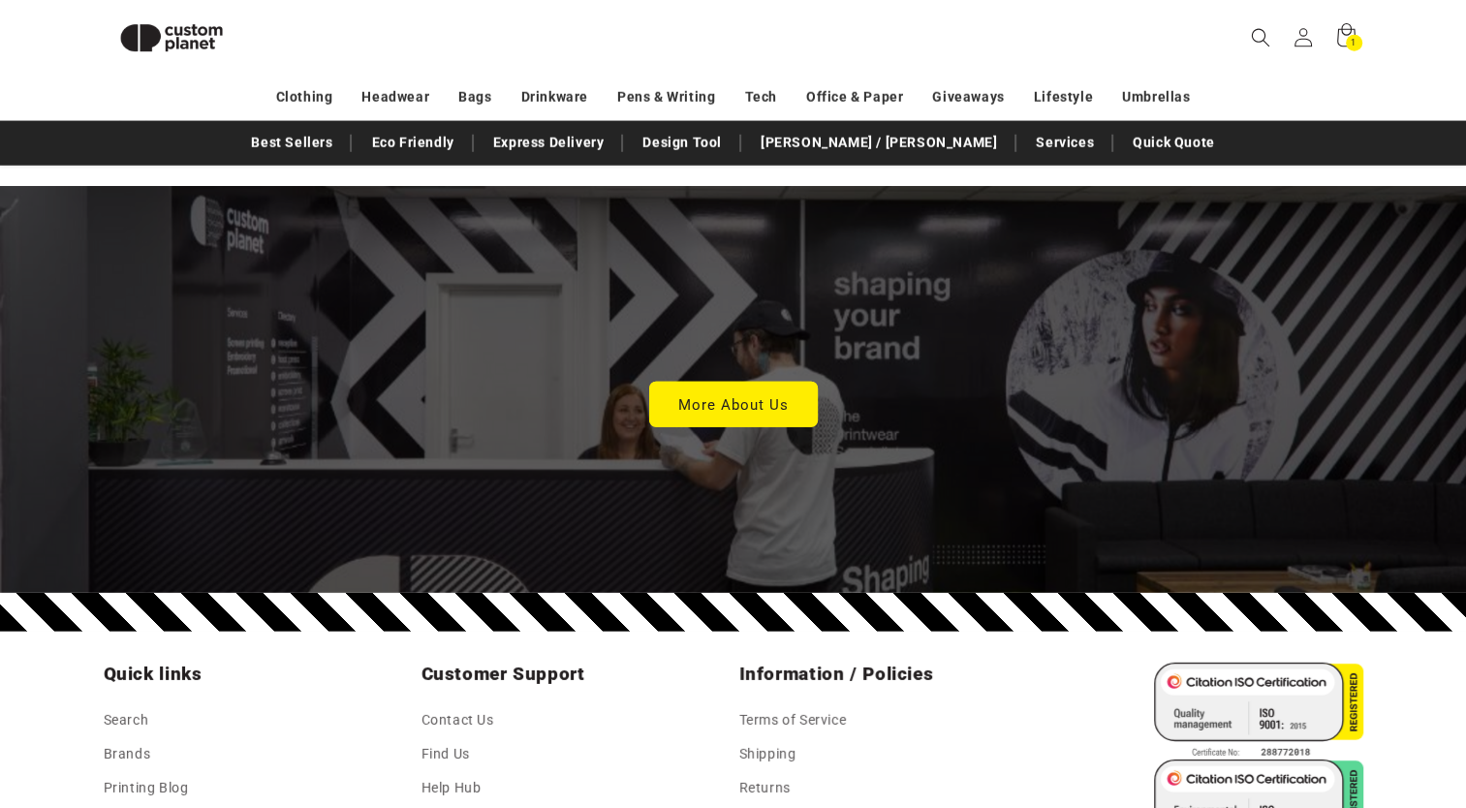
scroll to position [5685, 0]
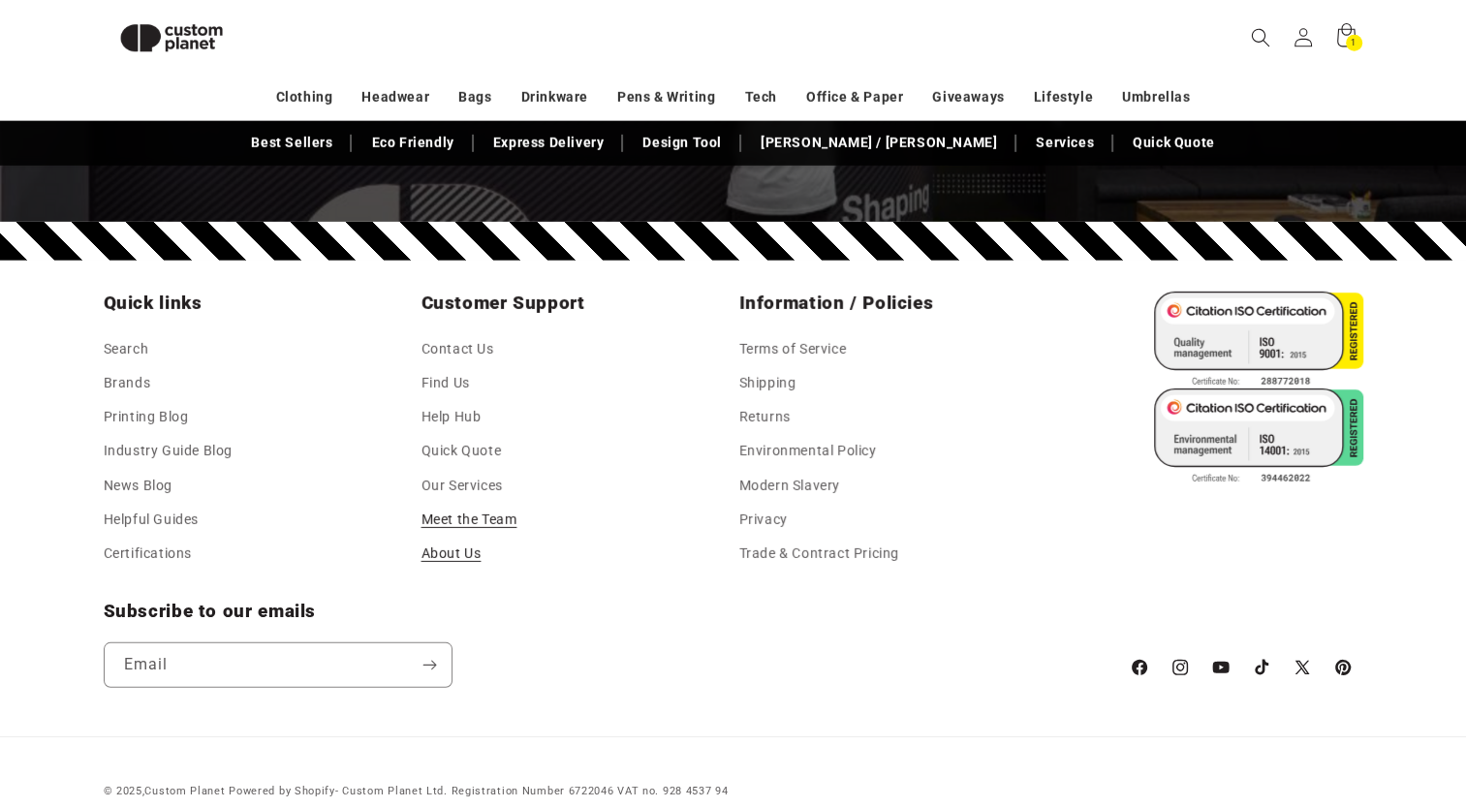
click at [438, 537] on link "About Us" at bounding box center [451, 554] width 60 height 34
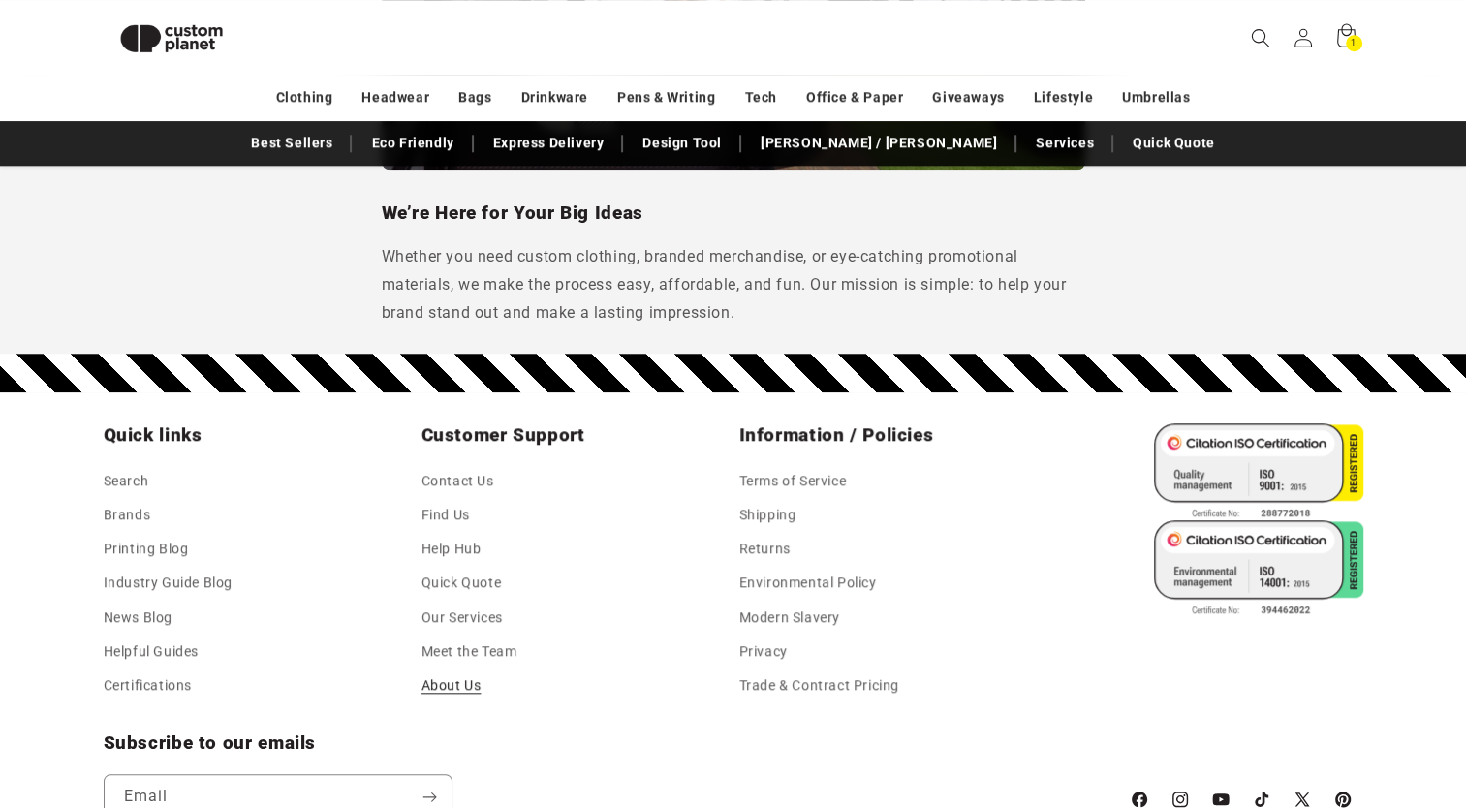
scroll to position [1920, 0]
